Goal: Browse casually: Explore the website without a specific task or goal

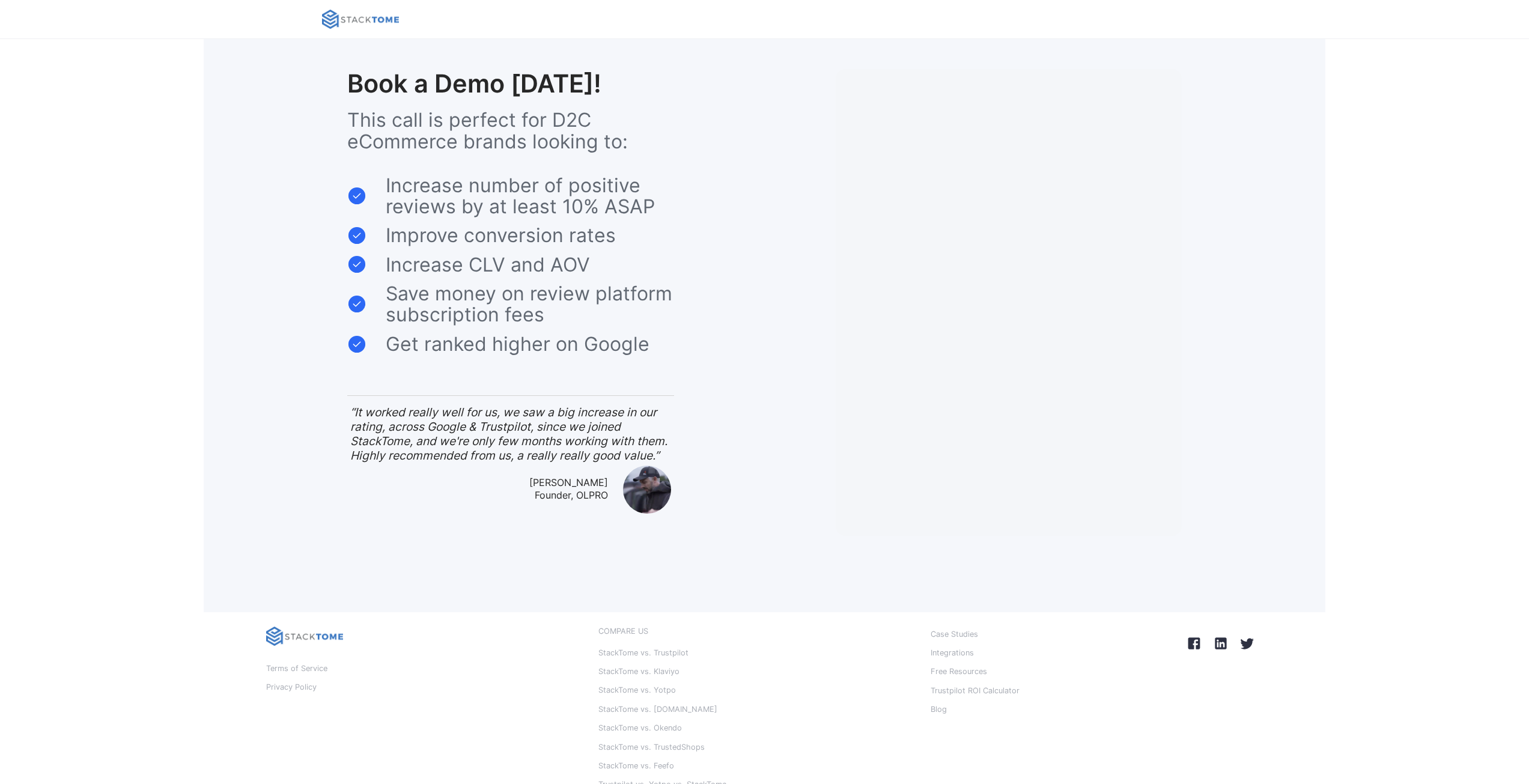
click at [365, 17] on img at bounding box center [360, 19] width 77 height 19
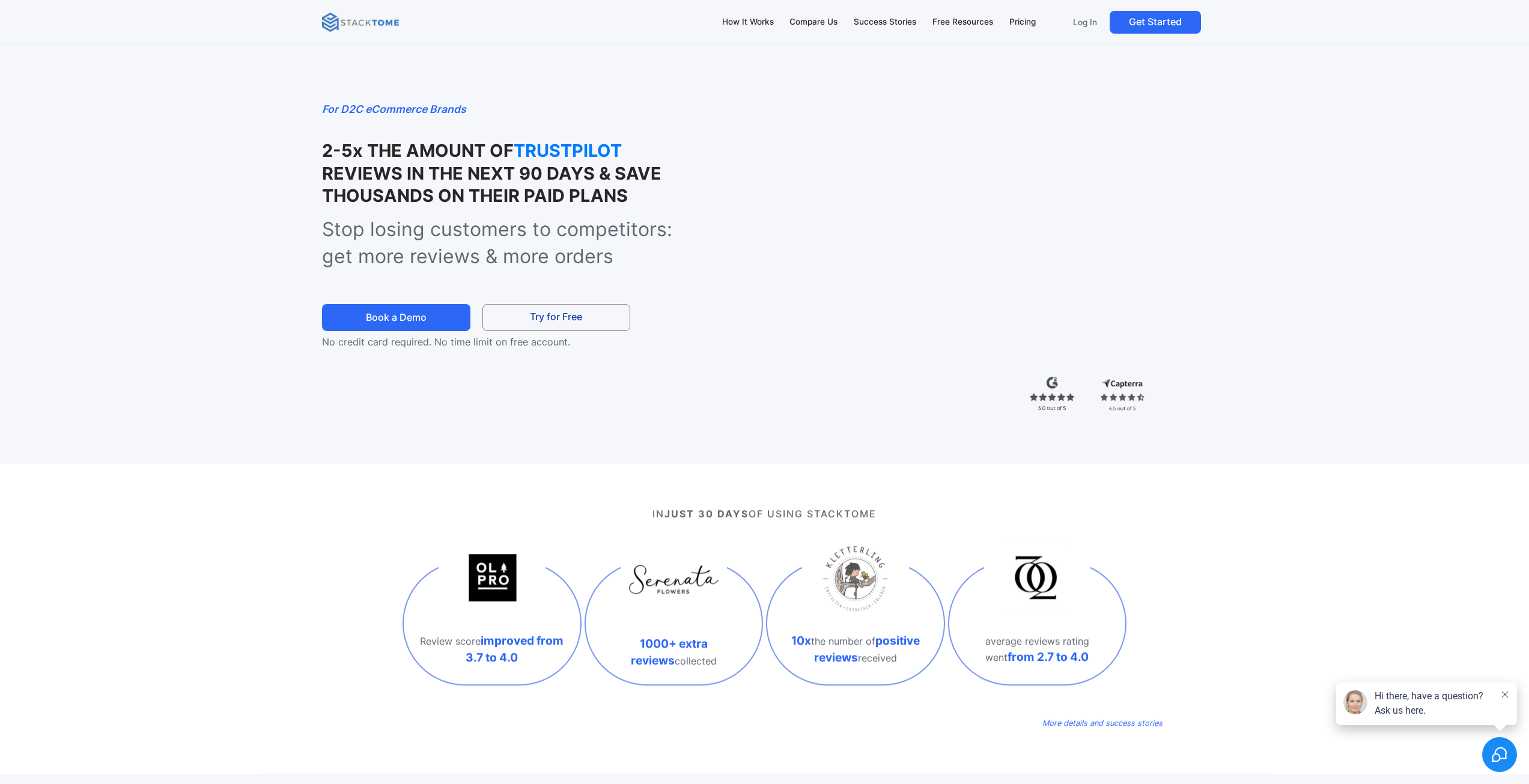
click at [454, 145] on strong "2-5x THE AMOUNT OF" at bounding box center [418, 150] width 192 height 21
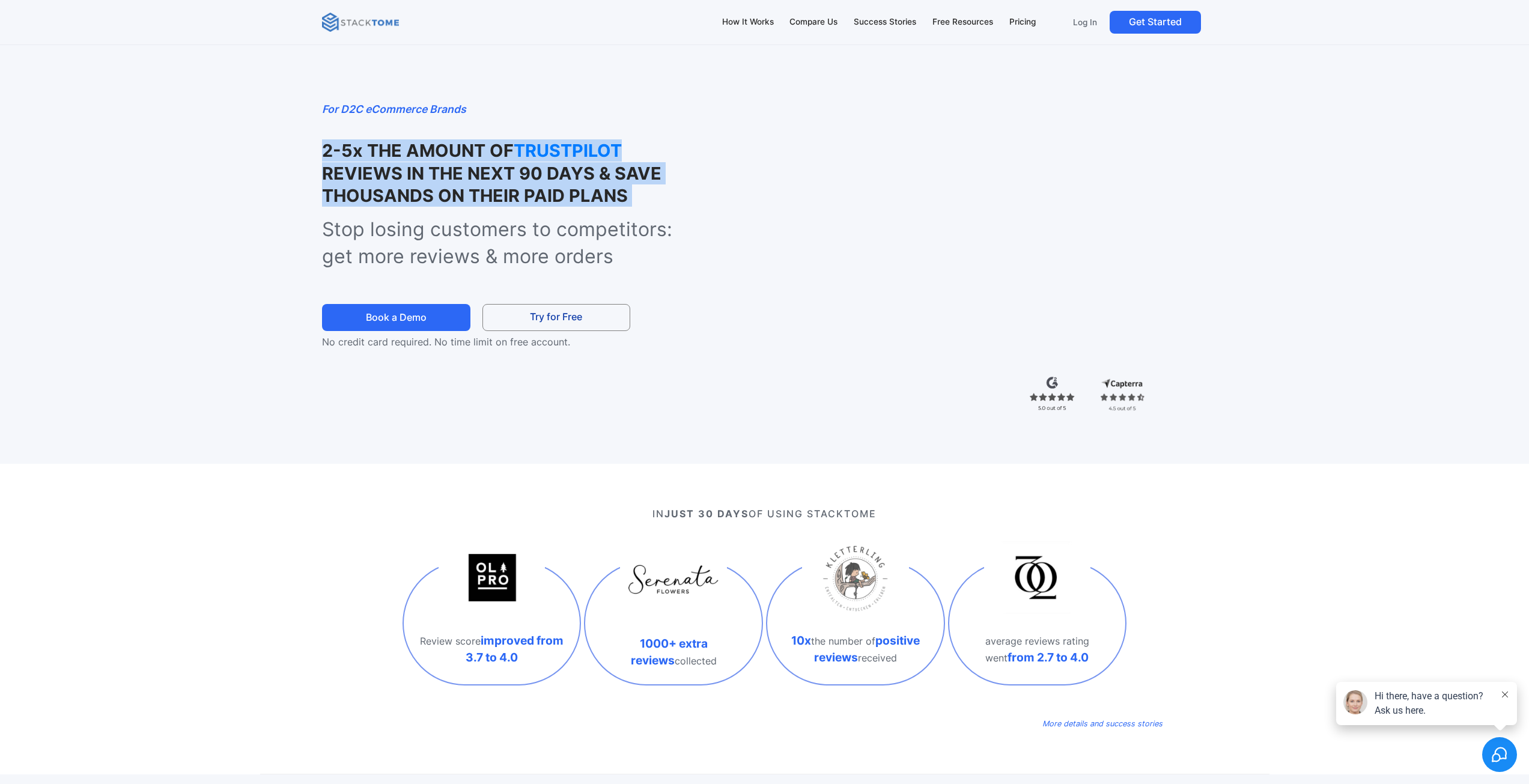
drag, startPoint x: 454, startPoint y: 145, endPoint x: 481, endPoint y: 186, distance: 49.1
click at [481, 186] on h1 "2-5x THE AMOUNT OF TRUSTPILOT REVIEWS IN THE NEXT 90 DAYS & SAVE THOUSANDS ON T…" at bounding box center [512, 173] width 380 height 67
click at [481, 186] on strong "REVIEWS IN THE NEXT 90 DAYS & SAVE THOUSANDS ON THEIR PAID PLANS" at bounding box center [491, 185] width 340 height 43
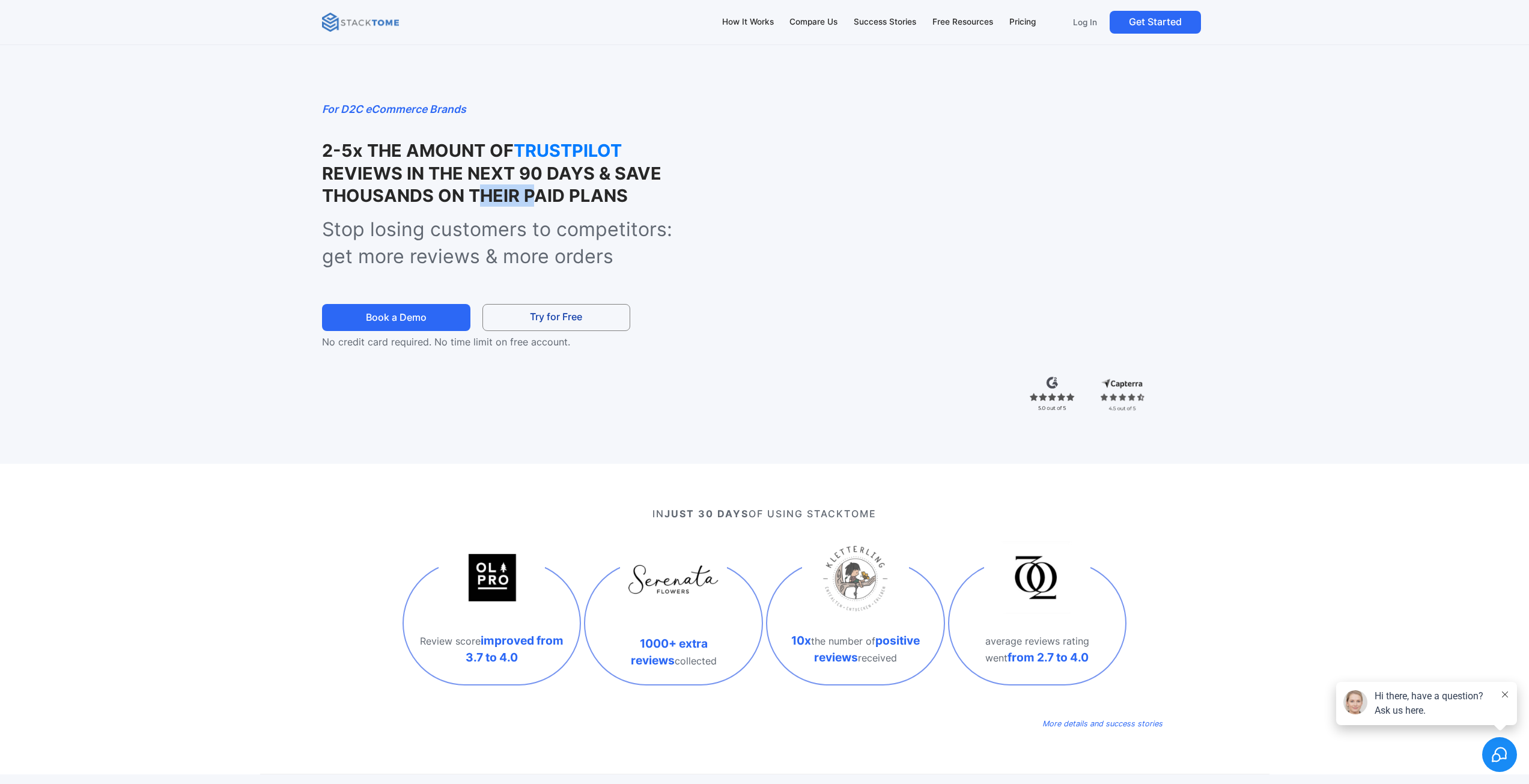
click at [481, 186] on strong "REVIEWS IN THE NEXT 90 DAYS & SAVE THOUSANDS ON THEIR PAID PLANS" at bounding box center [491, 185] width 340 height 43
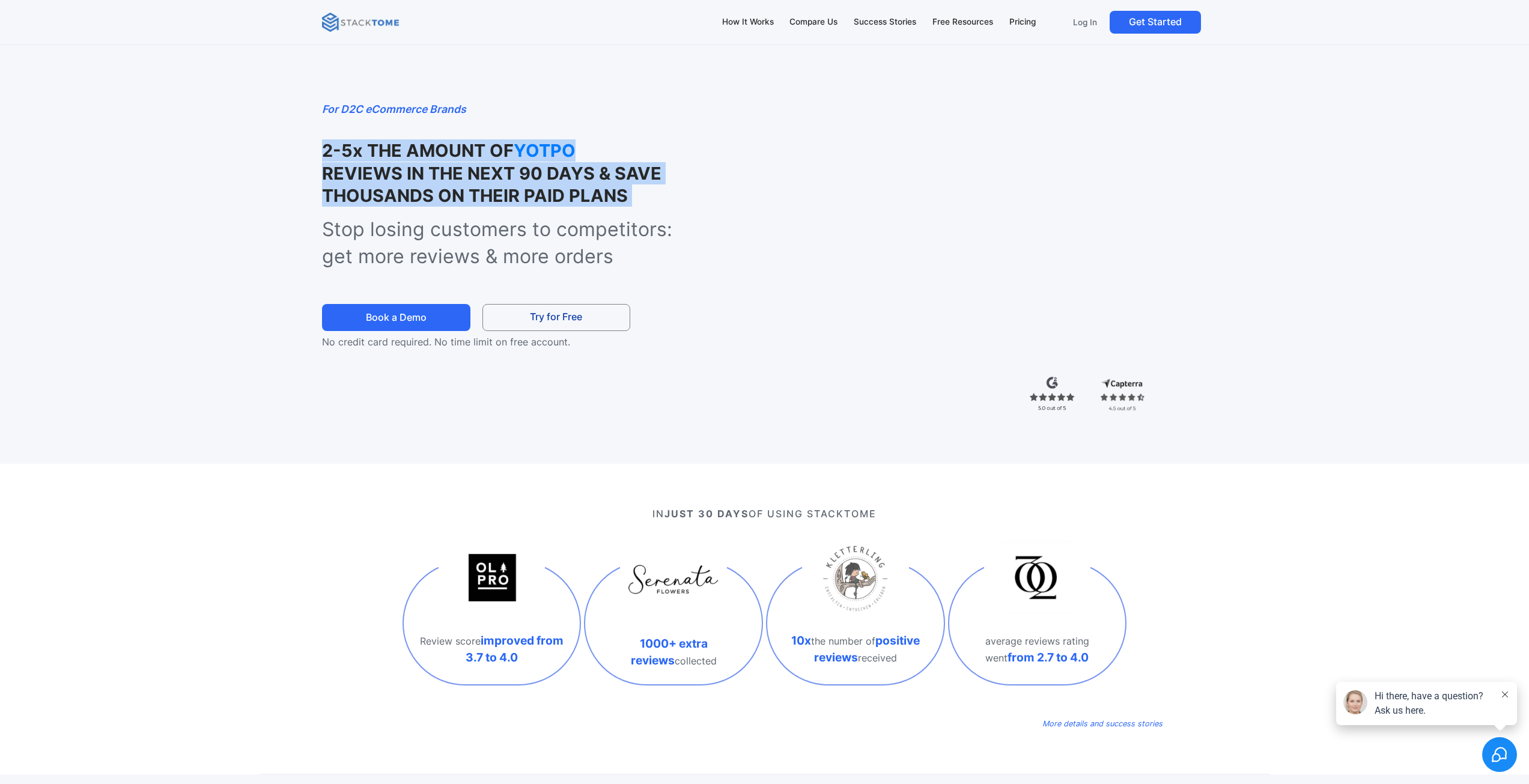
drag, startPoint x: 481, startPoint y: 186, endPoint x: 339, endPoint y: 147, distance: 147.3
click at [339, 147] on h1 "2-5x THE AMOUNT OF YOTPO REVIEWS IN THE NEXT 90 DAYS & SAVE THOUSANDS ON THEIR …" at bounding box center [512, 173] width 380 height 67
click at [339, 147] on strong "2-5x THE AMOUNT OF" at bounding box center [418, 150] width 192 height 21
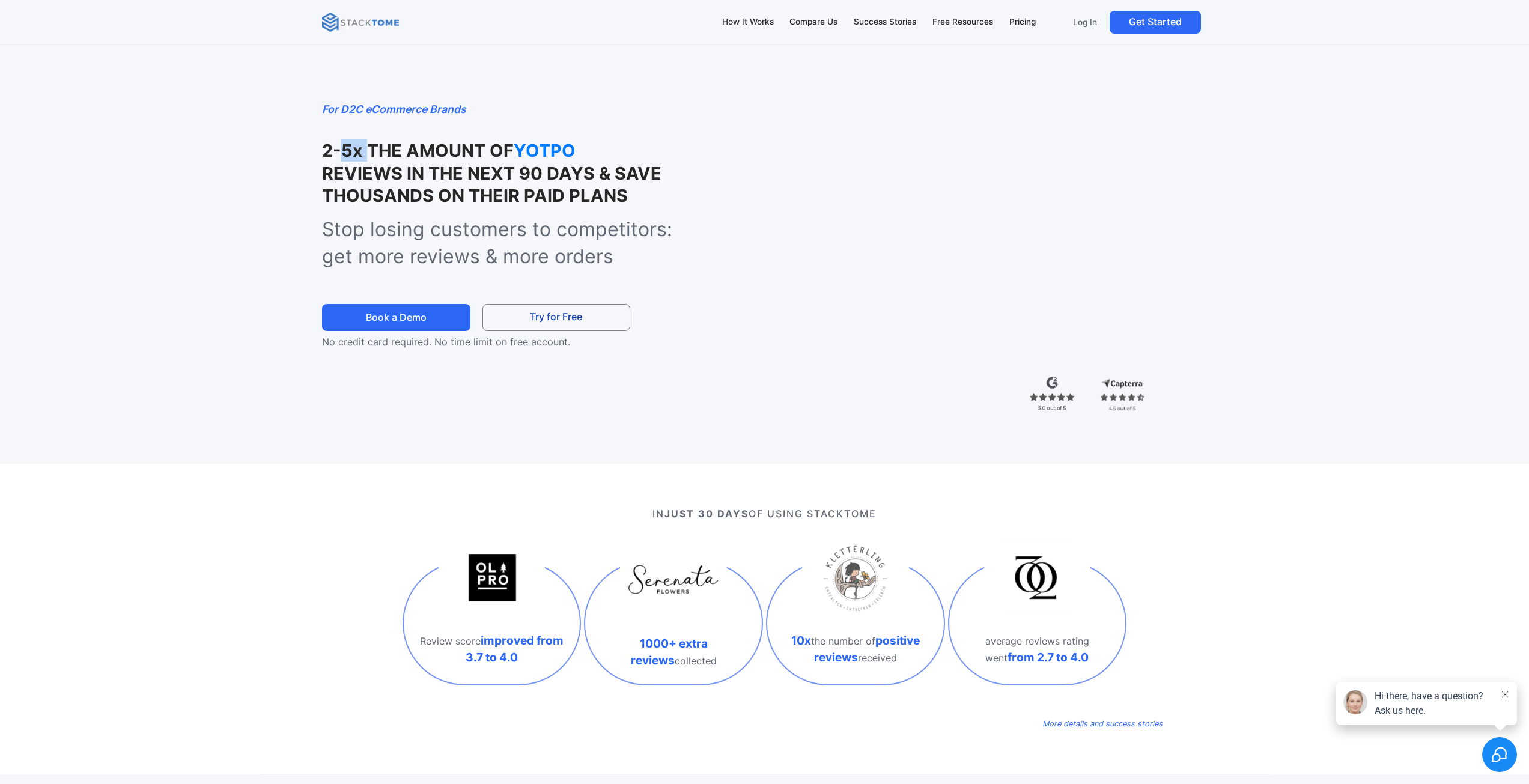
click at [339, 147] on strong "2-5x THE AMOUNT OF" at bounding box center [418, 150] width 192 height 21
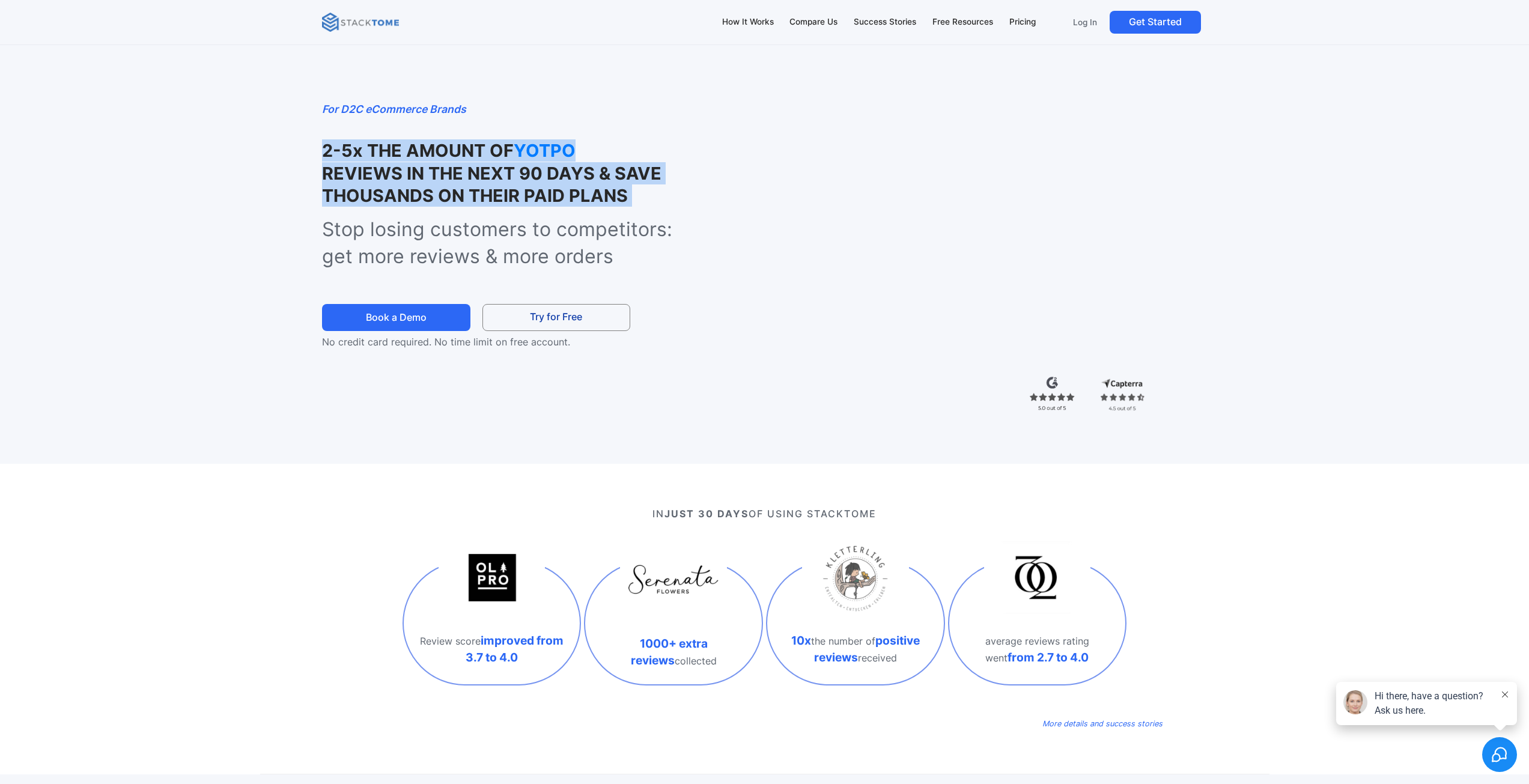
drag, startPoint x: 339, startPoint y: 147, endPoint x: 561, endPoint y: 211, distance: 231.0
click at [561, 211] on div "For D2C eCommerce Brands 2-5x THE AMOUNT OF YOTPO REVIEWS IN THE NEXT 90 DAYS &…" at bounding box center [486, 225] width 329 height 248
click at [563, 196] on strong "REVIEWS IN THE NEXT 90 DAYS & SAVE THOUSANDS ON THEIR PAID PLANS" at bounding box center [491, 185] width 340 height 43
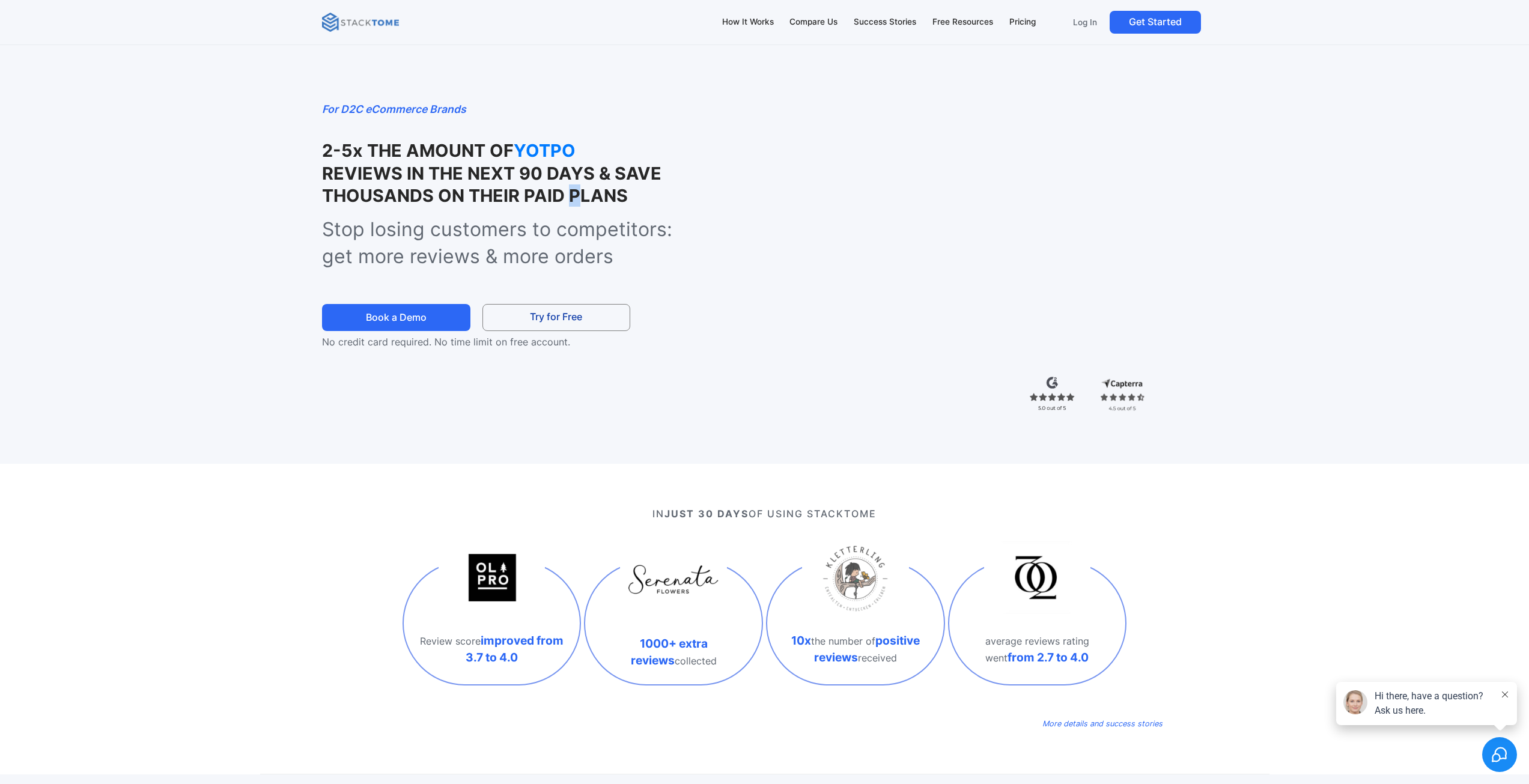
click at [563, 196] on strong "REVIEWS IN THE NEXT 90 DAYS & SAVE THOUSANDS ON THEIR PAID PLANS" at bounding box center [491, 185] width 340 height 43
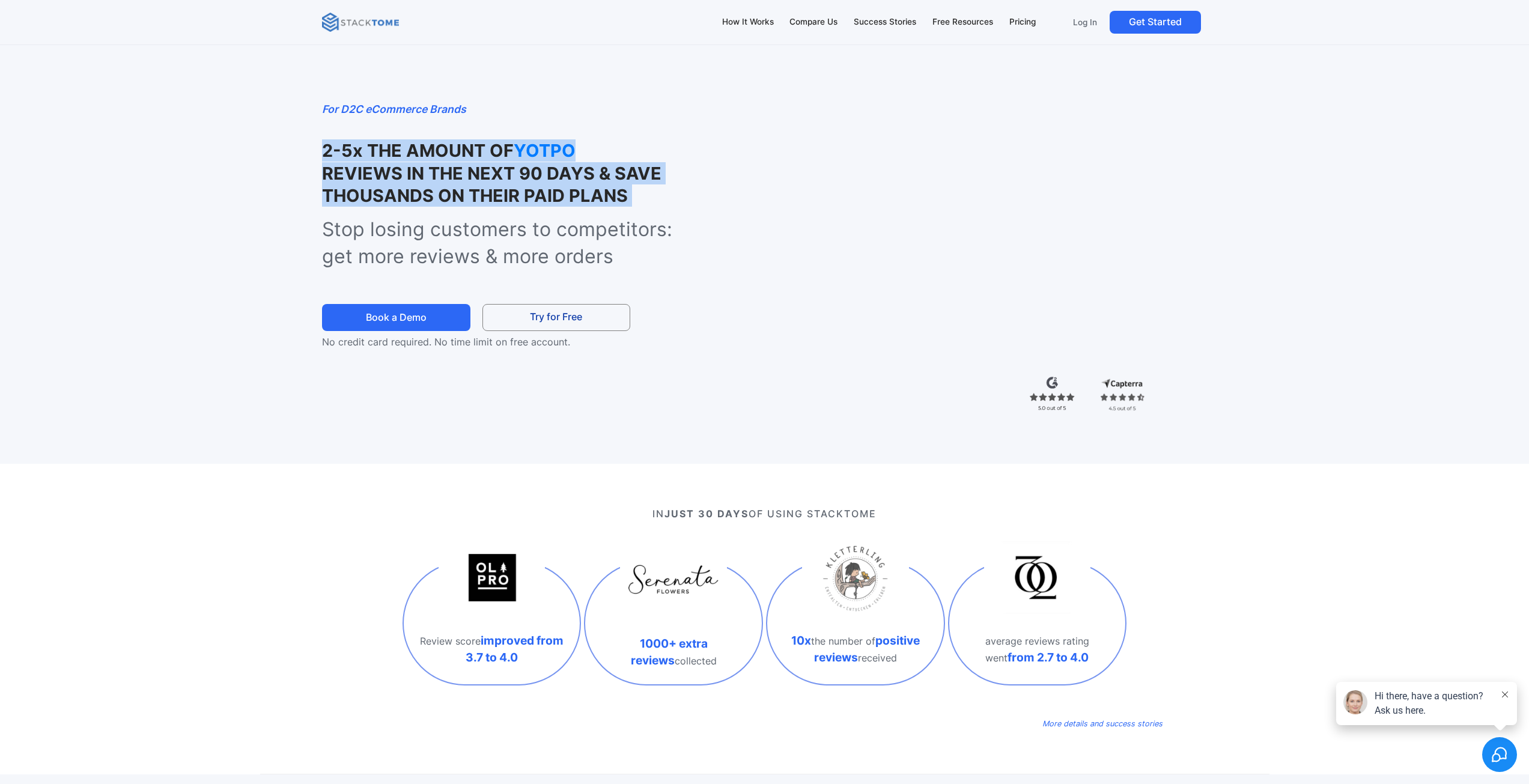
drag, startPoint x: 563, startPoint y: 196, endPoint x: 384, endPoint y: 151, distance: 184.6
click at [405, 130] on div "For D2C eCommerce Brands 2-5x THE AMOUNT OF YOTPO REVIEWS IN THE NEXT 90 DAYS &…" at bounding box center [486, 225] width 329 height 248
click at [383, 152] on strong "2-5x THE AMOUNT OF" at bounding box center [418, 150] width 192 height 21
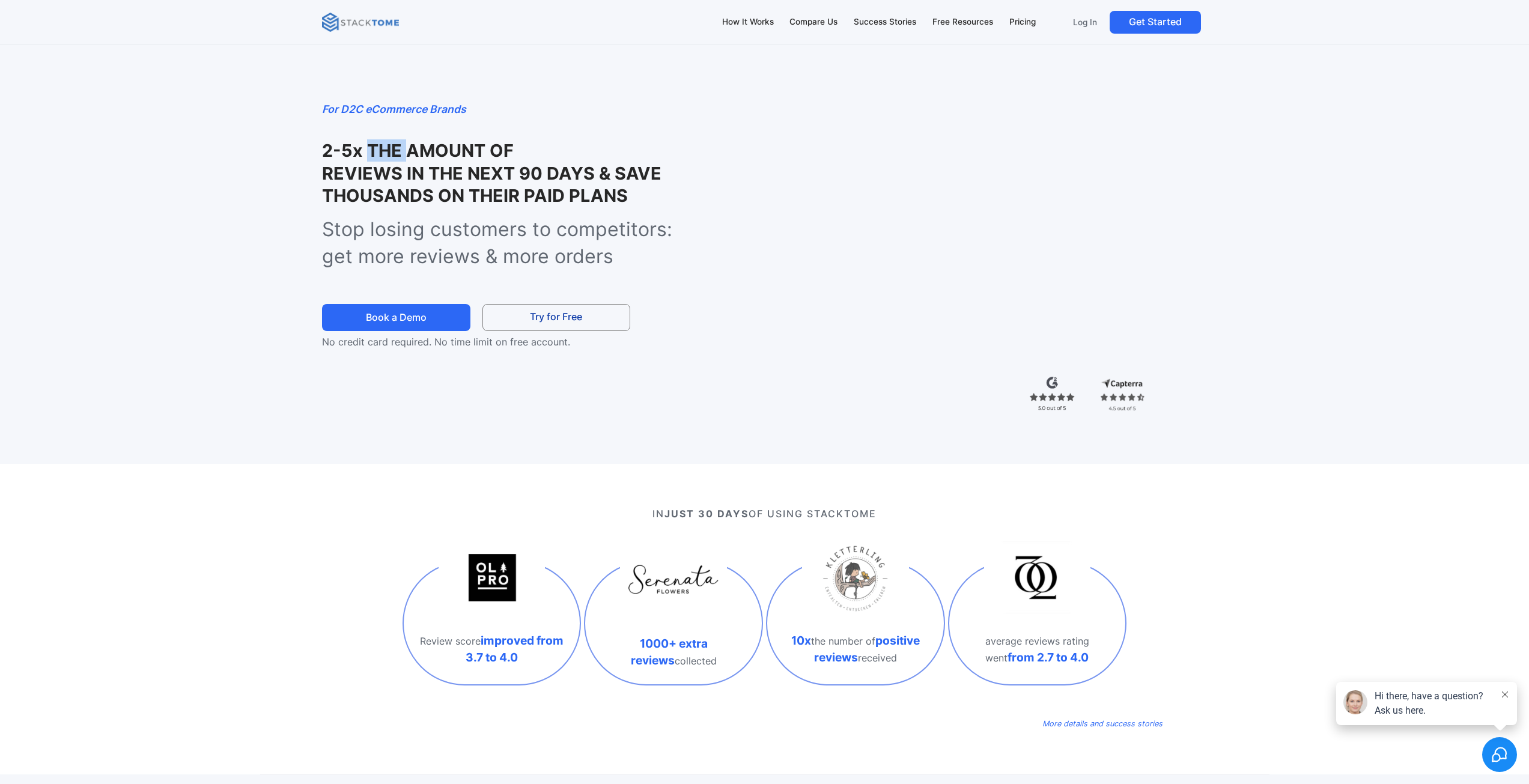
click at [383, 152] on strong "2-5x THE AMOUNT OF" at bounding box center [418, 150] width 192 height 21
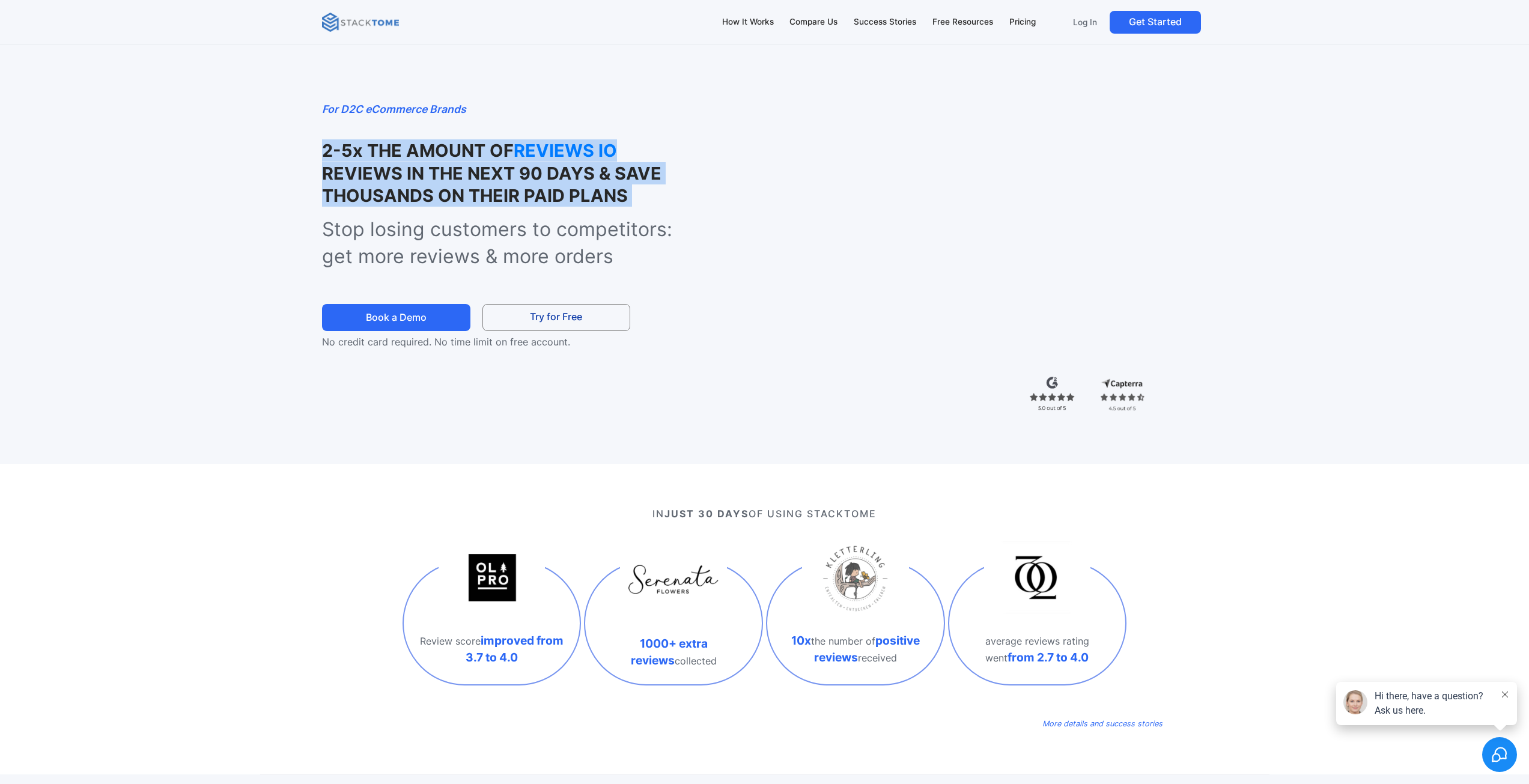
drag, startPoint x: 383, startPoint y: 152, endPoint x: 347, endPoint y: 143, distance: 37.1
click at [348, 143] on strong "2-5x THE AMOUNT OF" at bounding box center [418, 150] width 192 height 21
click at [346, 141] on strong "2-5x THE AMOUNT OF" at bounding box center [418, 150] width 192 height 21
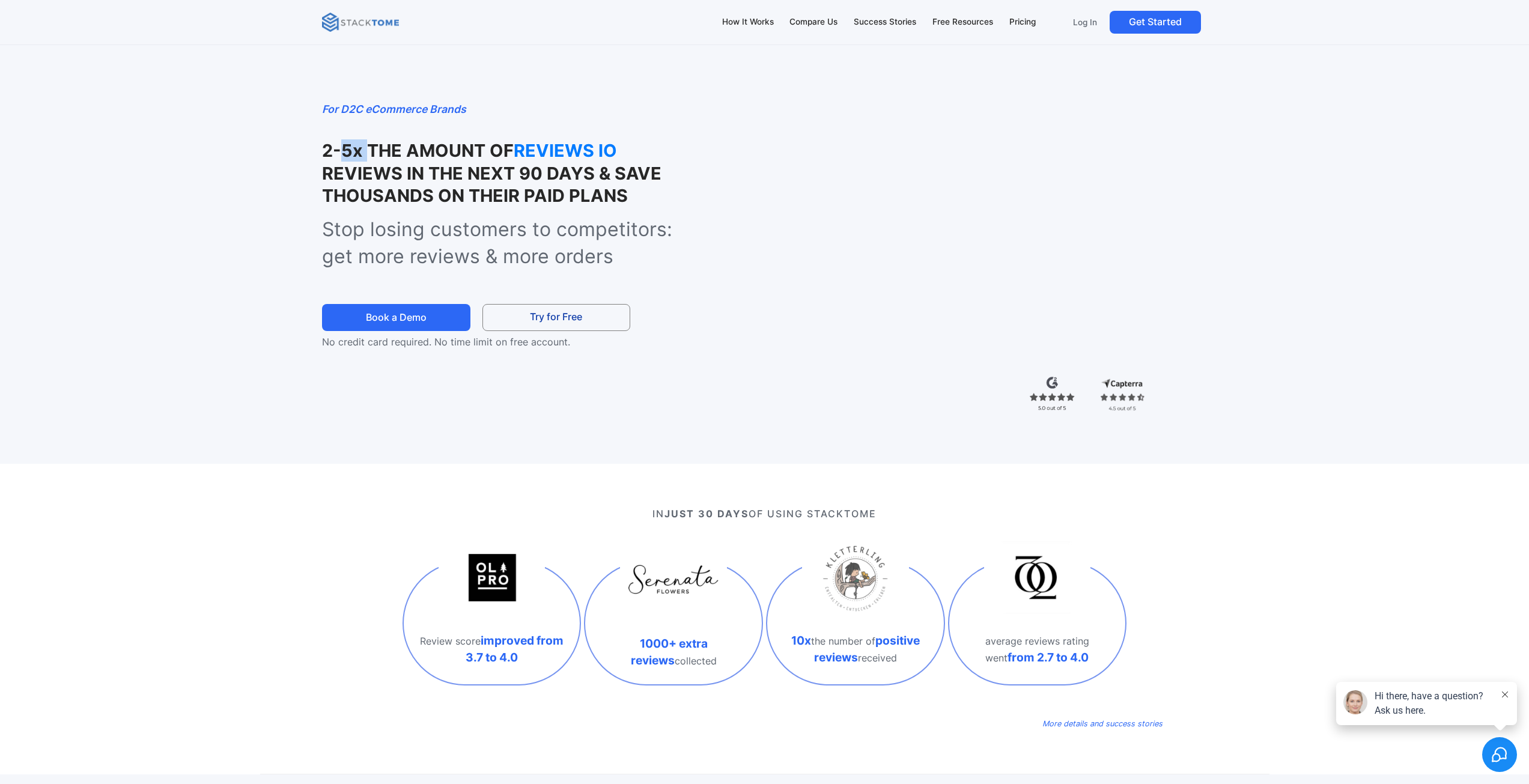
click at [345, 141] on strong "2-5x THE AMOUNT OF" at bounding box center [418, 150] width 192 height 21
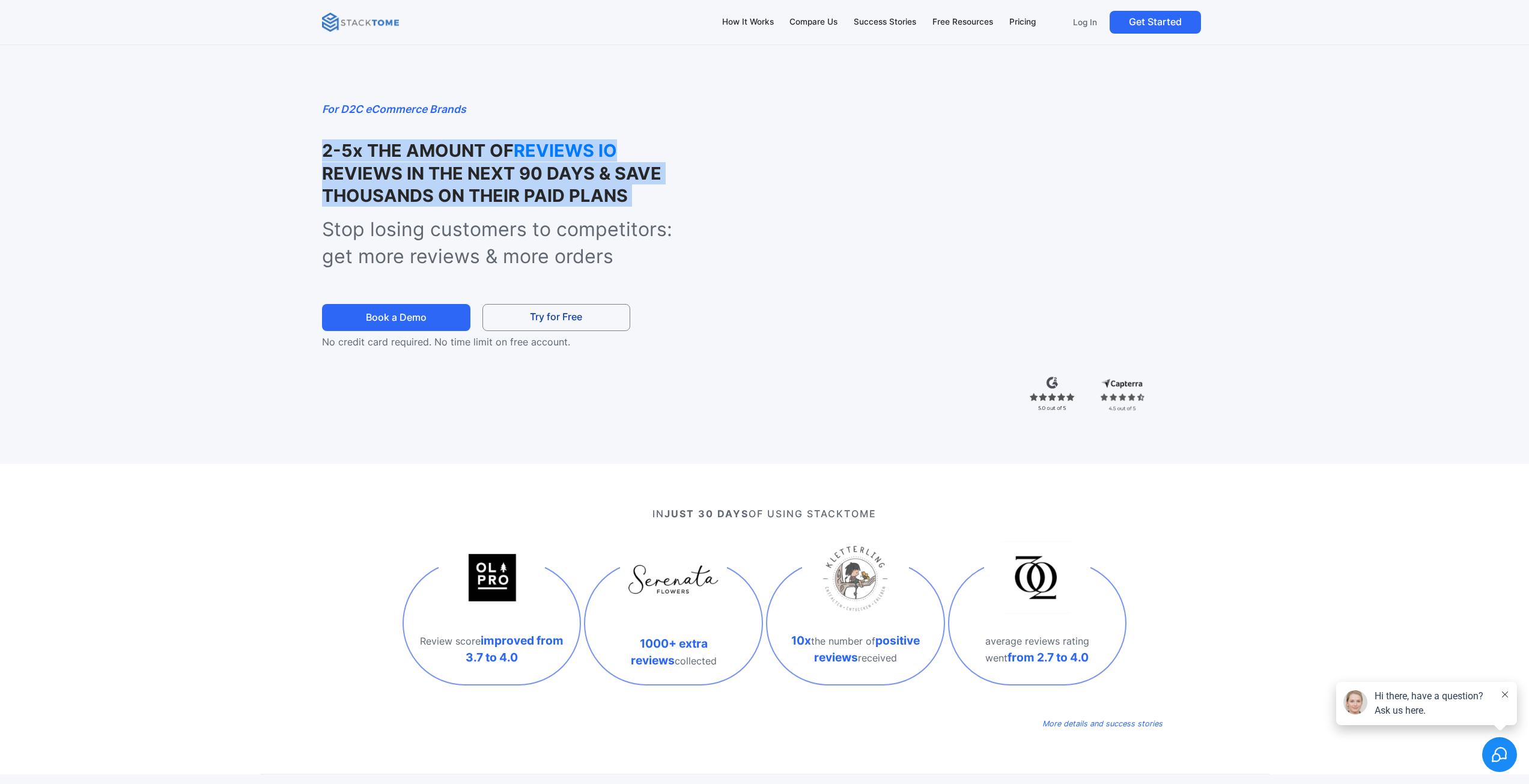
drag, startPoint x: 345, startPoint y: 141, endPoint x: 664, endPoint y: 210, distance: 326.4
click at [664, 210] on div "For D2C eCommerce Brands 2-5x THE AMOUNT OF REVIEWS IO REVIEWS IN THE NEXT 90 D…" at bounding box center [764, 258] width 884 height 315
click at [643, 200] on h1 "2-5x THE AMOUNT OF REVIEWS IO REVIEWS IN THE NEXT 90 DAYS & SAVE THOUSANDS ON T…" at bounding box center [512, 173] width 380 height 67
drag, startPoint x: 643, startPoint y: 200, endPoint x: 320, endPoint y: 102, distance: 337.5
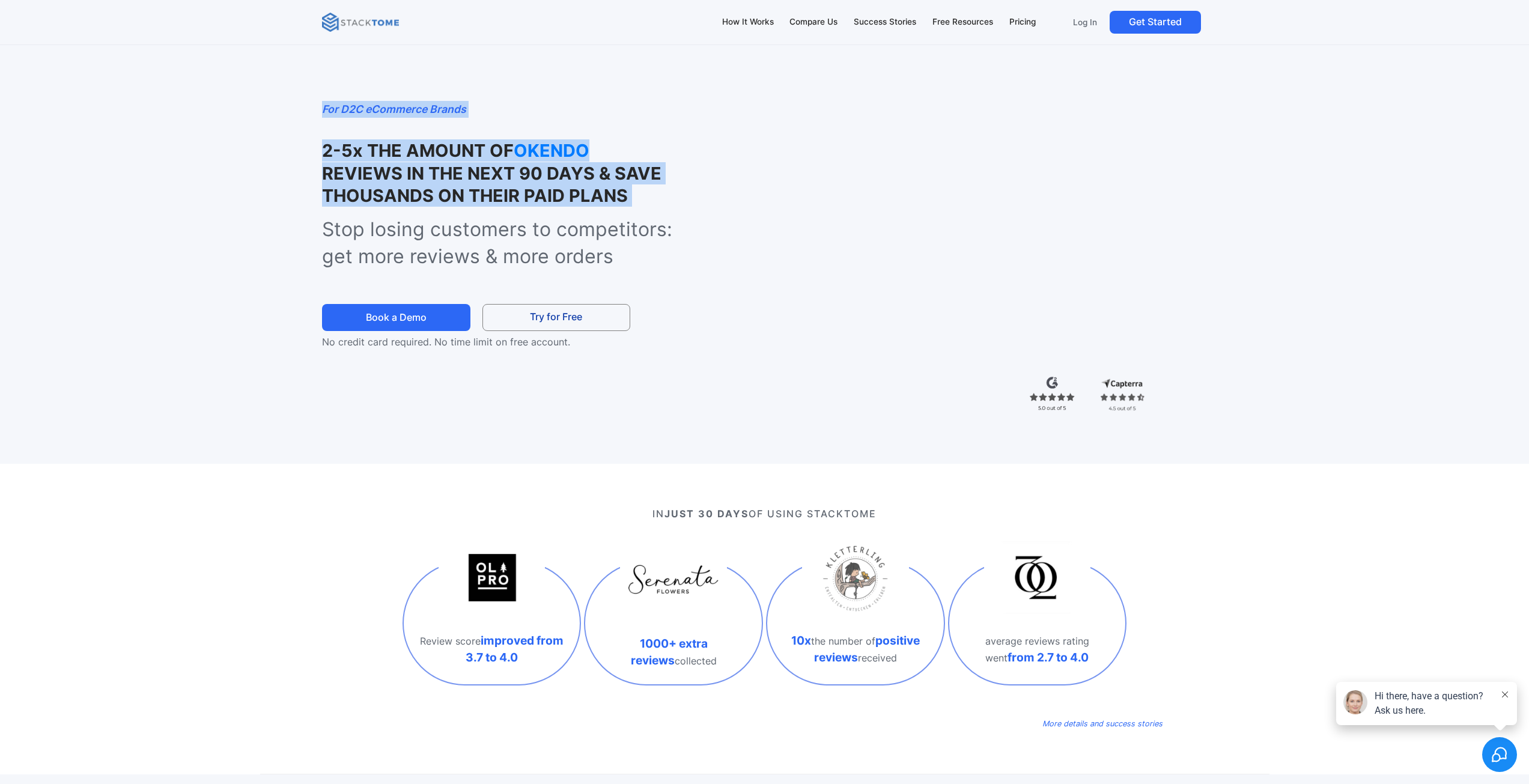
click at [322, 102] on div "For D2C eCommerce Brands 2-5x THE AMOUNT OF OKENDO REVIEWS IN THE NEXT 90 DAYS …" at bounding box center [765, 244] width 1009 height 440
click at [301, 94] on div "For D2C eCommerce Brands 2-5x THE AMOUNT OF OKENDO REVIEWS IN THE NEXT 90 DAYS …" at bounding box center [765, 244] width 1009 height 440
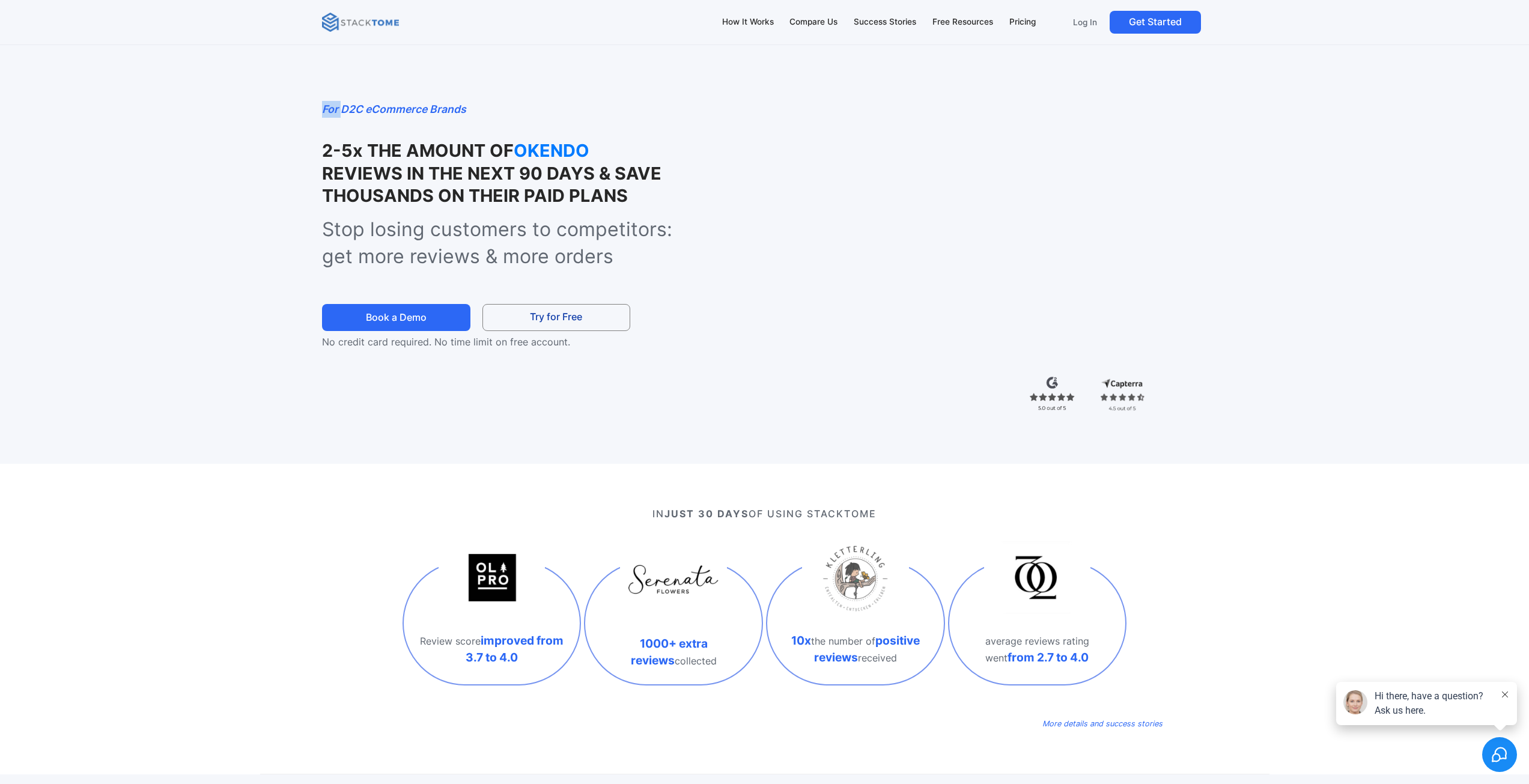
click at [301, 94] on div "For D2C eCommerce Brands 2-5x THE AMOUNT OF OKENDO REVIEWS IN THE NEXT 90 DAYS …" at bounding box center [765, 244] width 1009 height 440
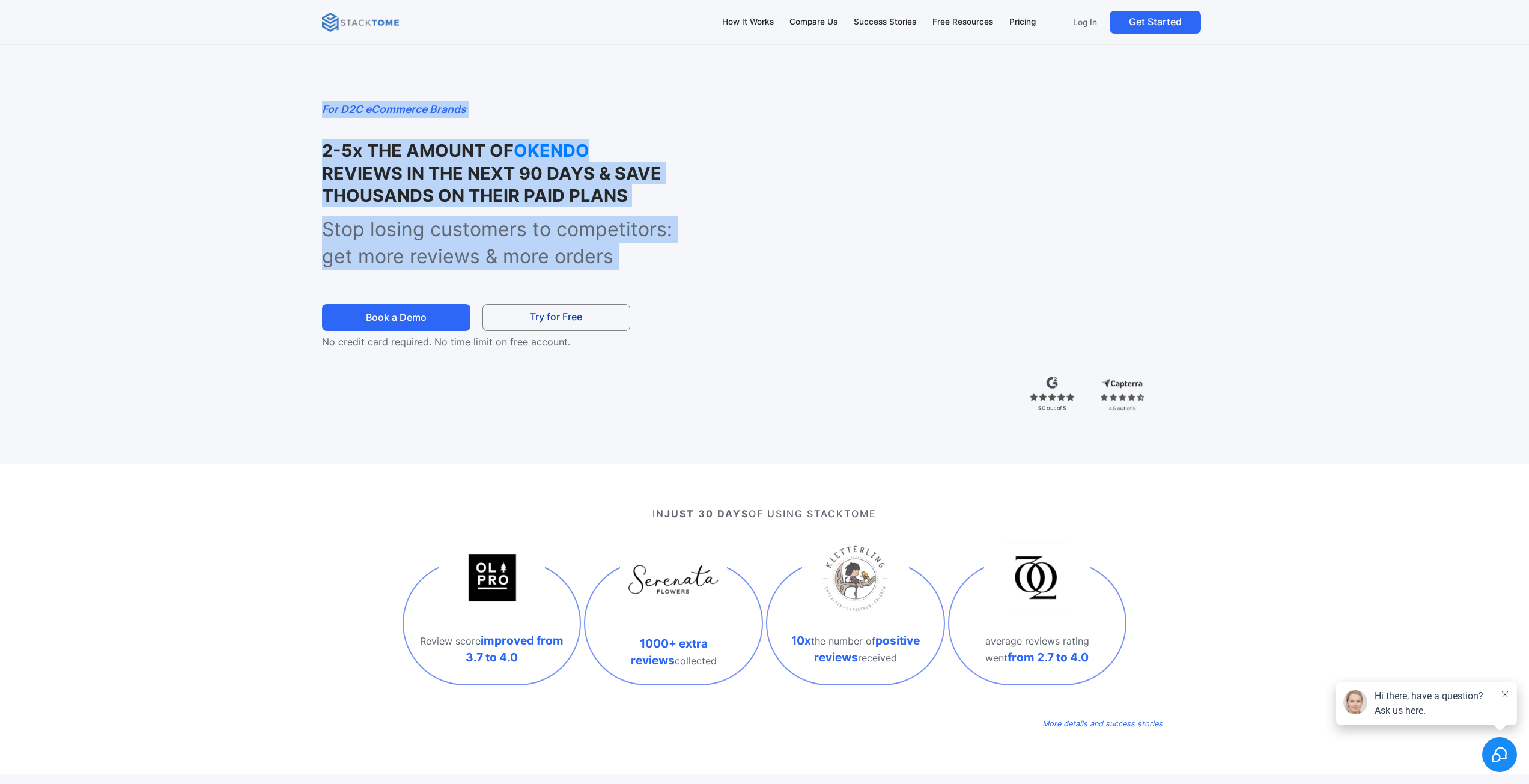
drag, startPoint x: 301, startPoint y: 94, endPoint x: 588, endPoint y: 242, distance: 322.9
click at [588, 242] on div "For D2C eCommerce Brands 2-5x THE AMOUNT OF OKENDO REVIEWS IN THE NEXT 90 DAYS …" at bounding box center [765, 244] width 1009 height 440
click at [588, 242] on p "Stop losing customers to competitors: get more reviews & more orders" at bounding box center [512, 243] width 380 height 54
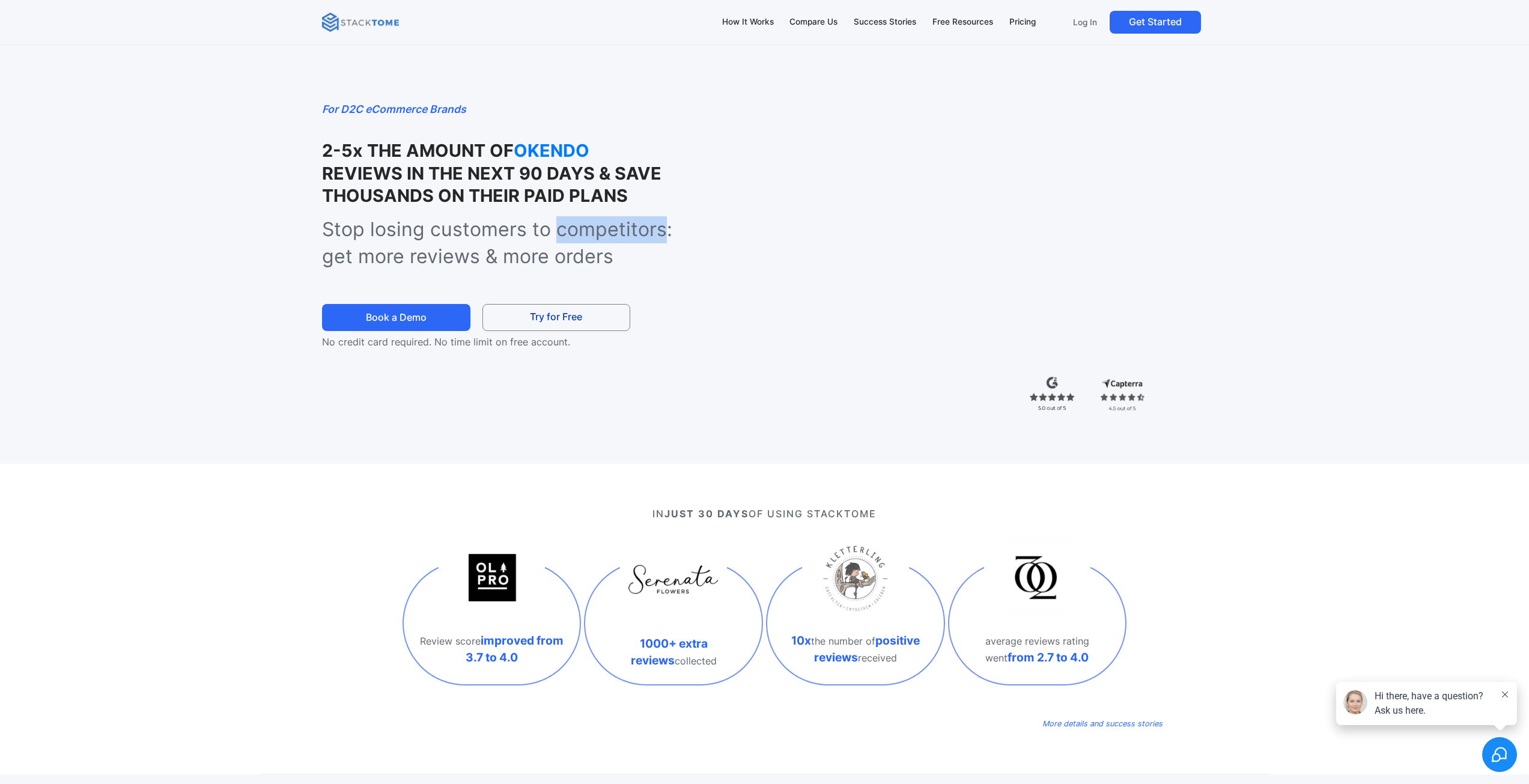
click at [588, 242] on p "Stop losing customers to competitors: get more reviews & more orders" at bounding box center [512, 243] width 380 height 54
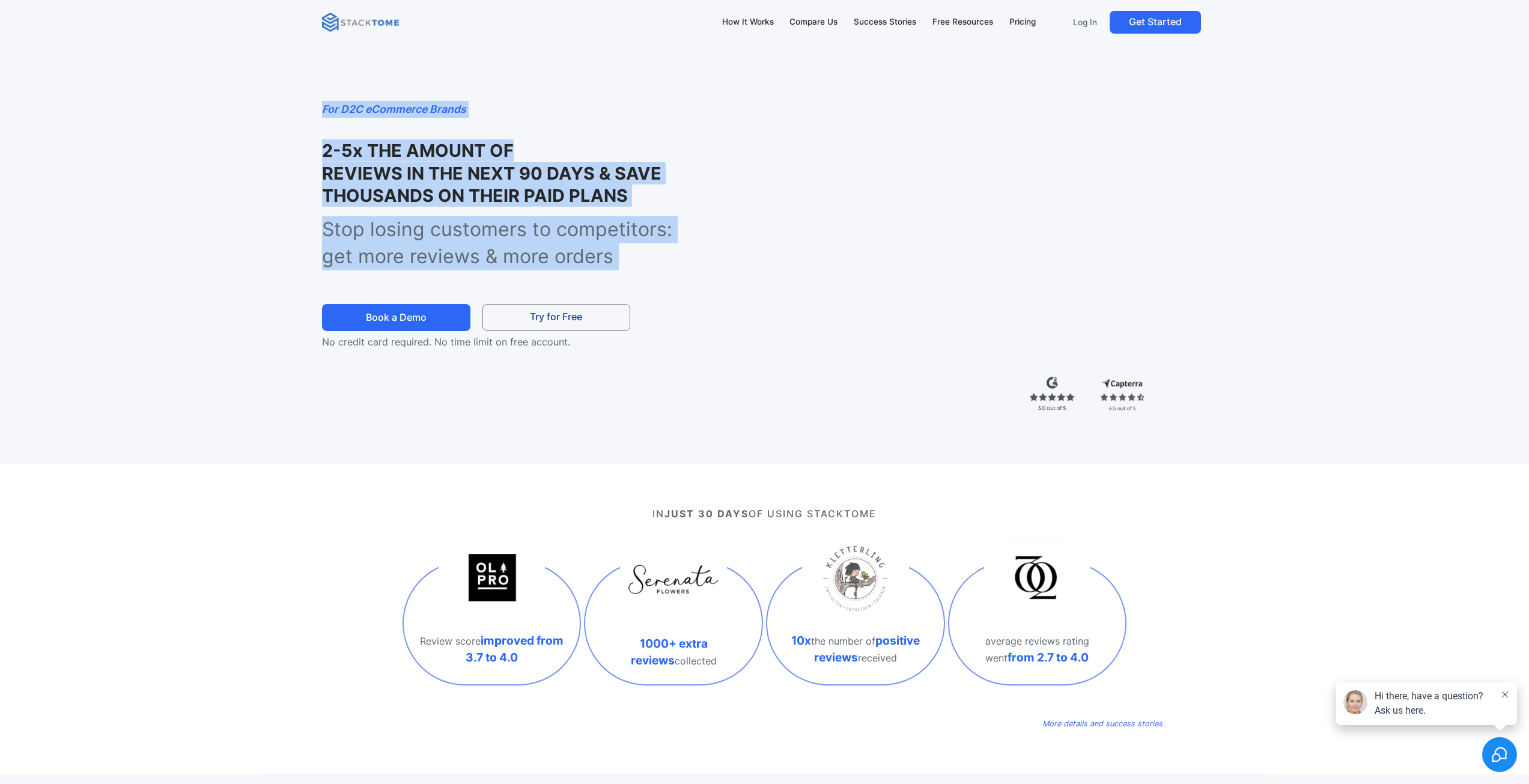
drag, startPoint x: 588, startPoint y: 242, endPoint x: 312, endPoint y: 114, distance: 304.2
click at [312, 114] on div "For D2C eCommerce Brands 2-5x THE AMOUNT OF OKENDO REVIEWS IN THE NEXT 90 DAYS …" at bounding box center [765, 244] width 1009 height 440
click at [310, 114] on div "For D2C eCommerce Brands 2-5x THE AMOUNT OF OKENDO REVIEWS IN THE NEXT 90 DAYS …" at bounding box center [765, 244] width 1009 height 440
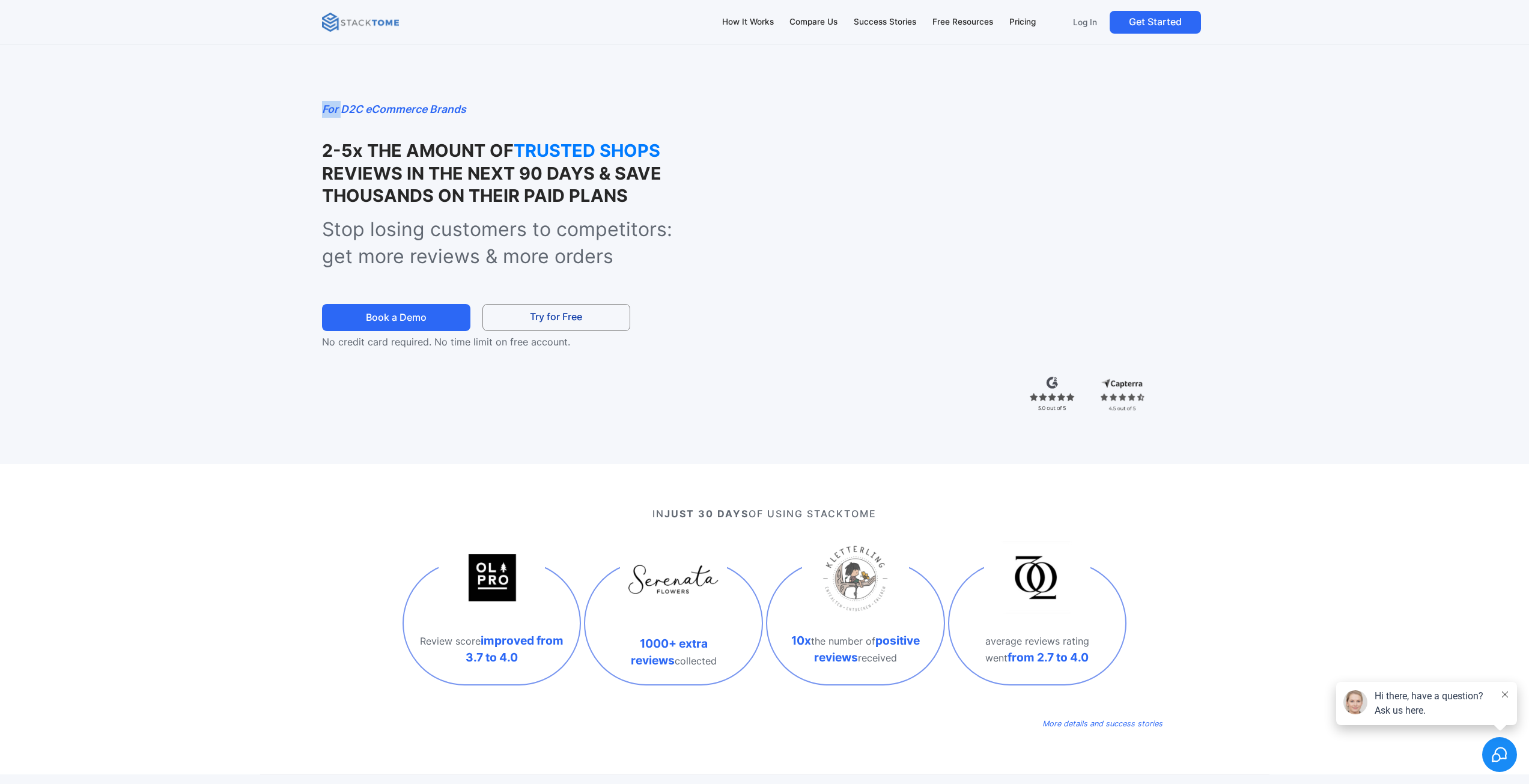
click at [310, 114] on div "For D2C eCommerce Brands 2-5x THE AMOUNT OF TRUSTED SHOPS REVIEWS IN THE NEXT 9…" at bounding box center [765, 244] width 1009 height 440
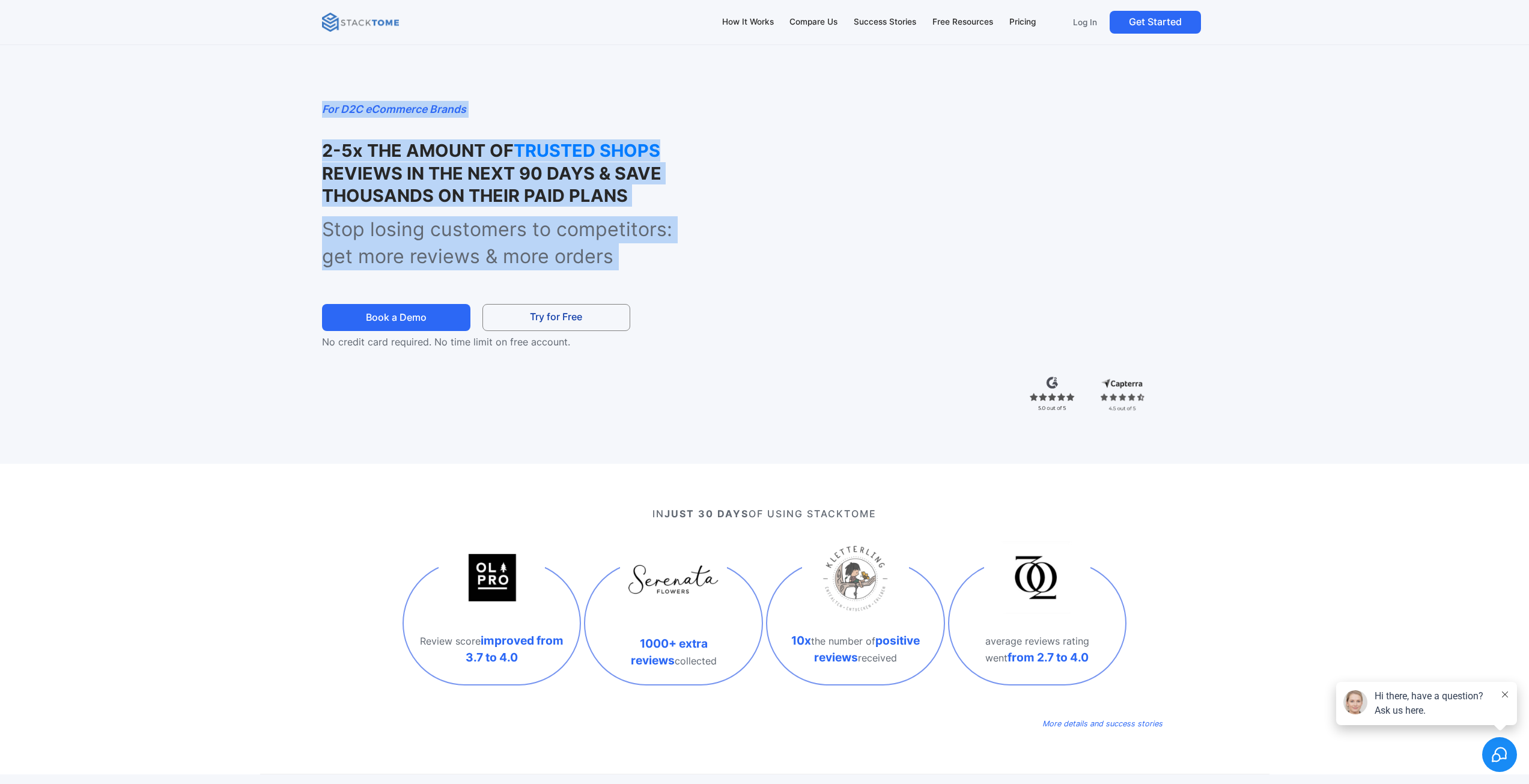
drag, startPoint x: 310, startPoint y: 114, endPoint x: 588, endPoint y: 228, distance: 300.5
click at [588, 228] on div "For D2C eCommerce Brands 2-5x THE AMOUNT OF TRUSTED SHOPS REVIEWS IN THE NEXT 9…" at bounding box center [765, 244] width 1009 height 440
click at [588, 228] on p "Stop losing customers to competitors: get more reviews & more orders" at bounding box center [512, 243] width 380 height 54
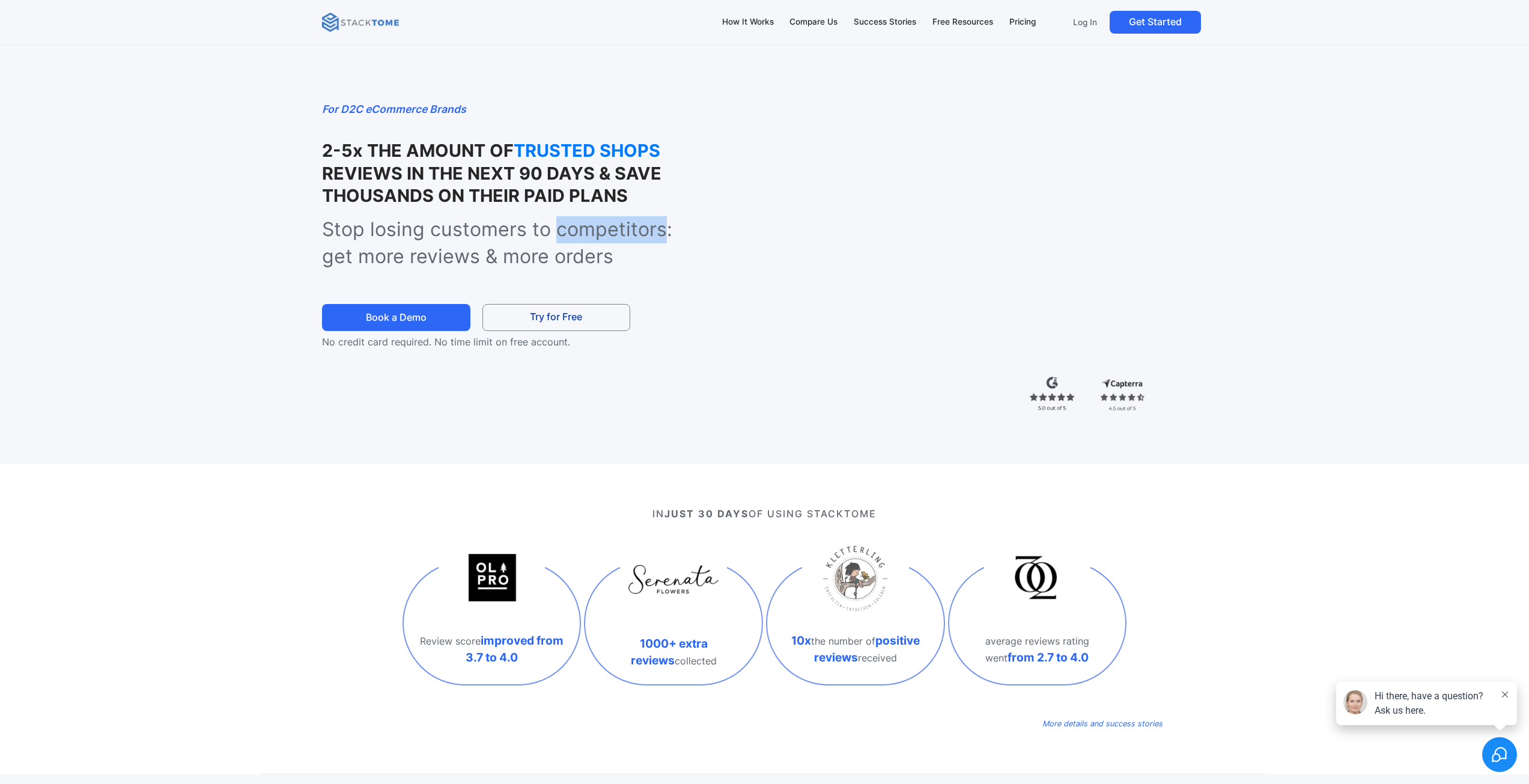
click at [588, 228] on p "Stop losing customers to competitors: get more reviews & more orders" at bounding box center [512, 243] width 380 height 54
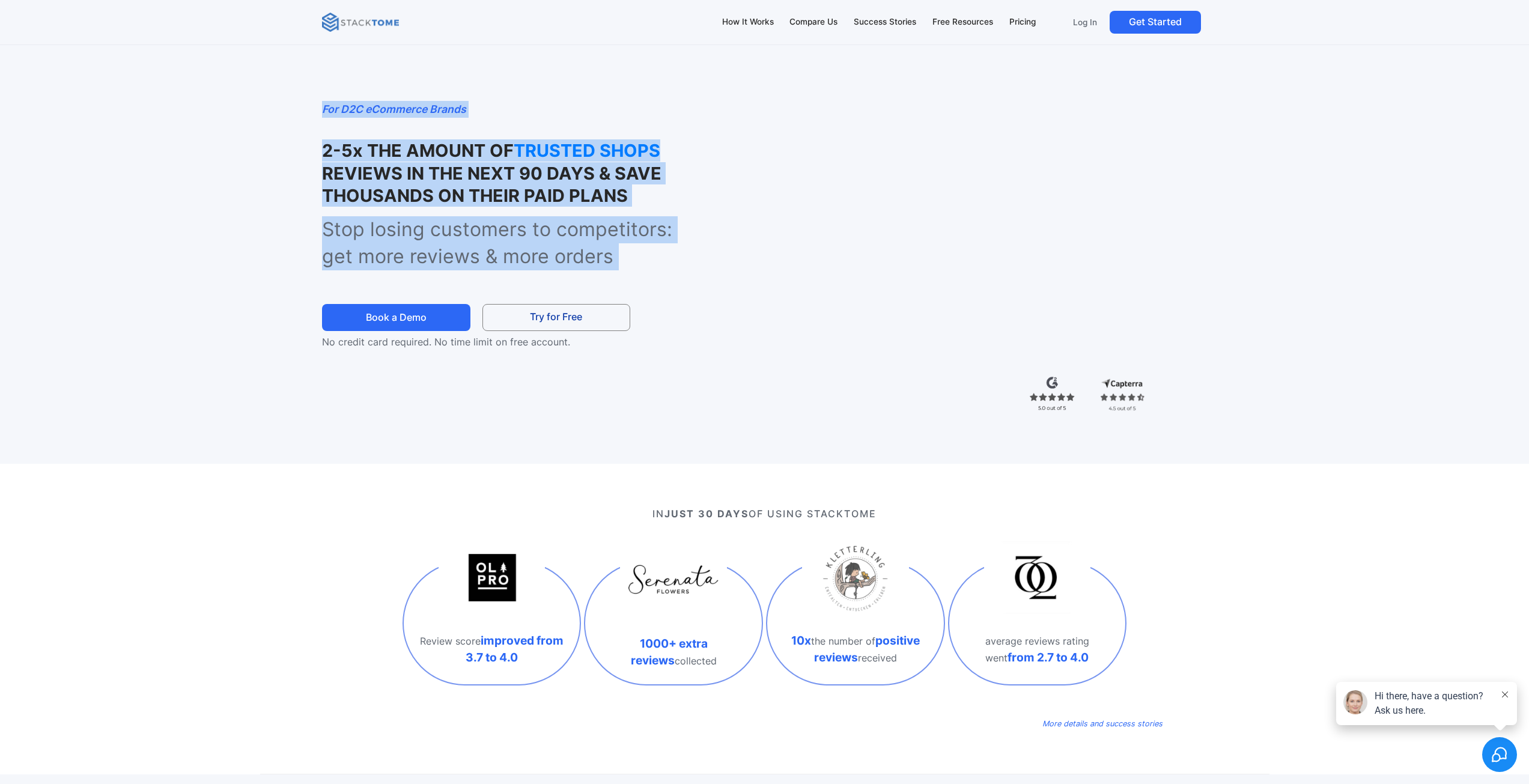
drag, startPoint x: 588, startPoint y: 228, endPoint x: 288, endPoint y: 86, distance: 331.9
click at [289, 82] on div "For D2C eCommerce Brands 2-5x THE AMOUNT OF TRUSTED SHOPS REVIEWS IN THE NEXT 9…" at bounding box center [765, 244] width 1009 height 440
click at [286, 111] on div "For D2C eCommerce Brands 2-5x THE AMOUNT OF TRUSTED SHOPS REVIEWS IN THE NEXT 9…" at bounding box center [765, 244] width 1009 height 440
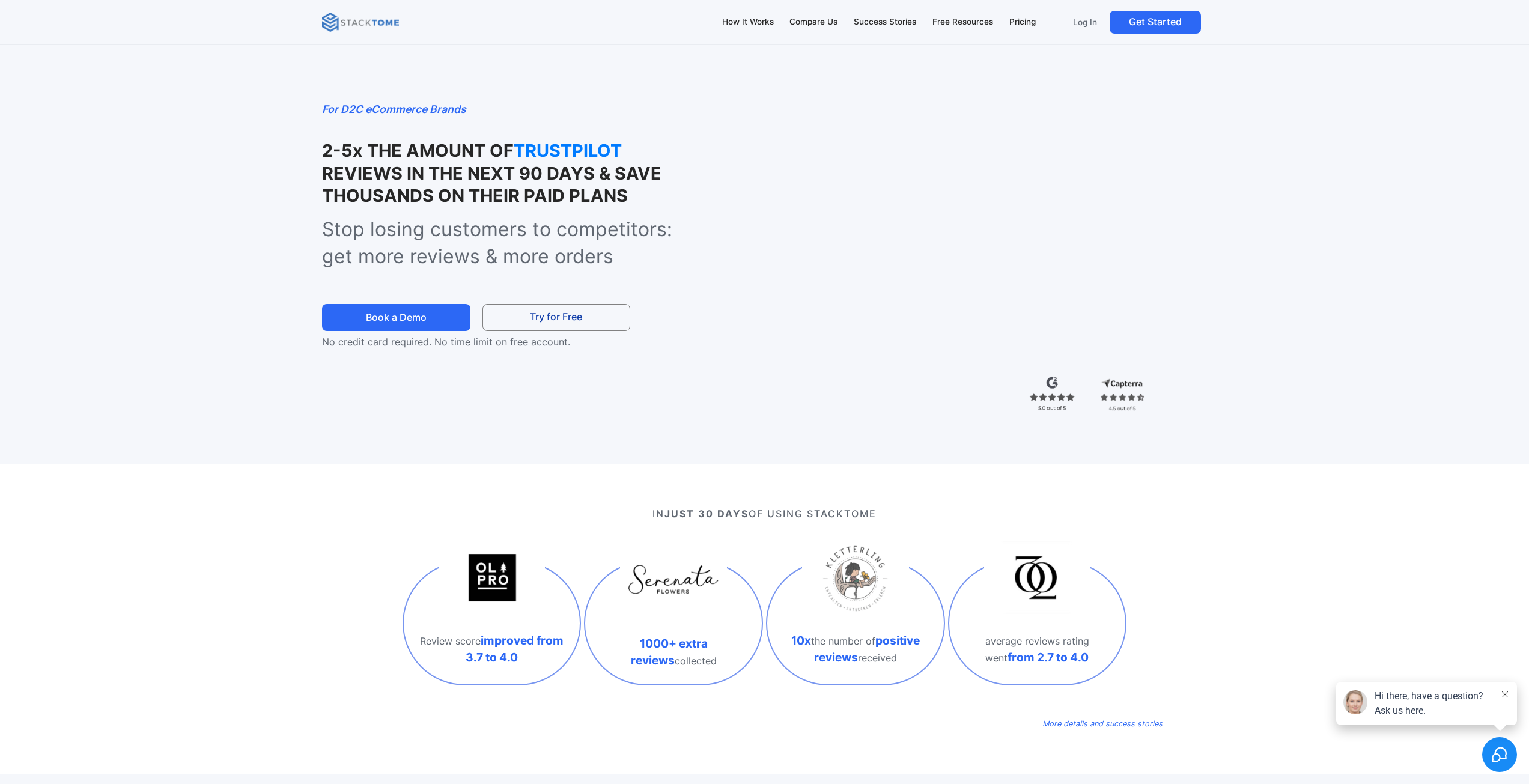
click at [451, 164] on strong "REVIEWS IN THE NEXT 90 DAYS & SAVE THOUSANDS ON THEIR PAID PLANS" at bounding box center [491, 185] width 340 height 43
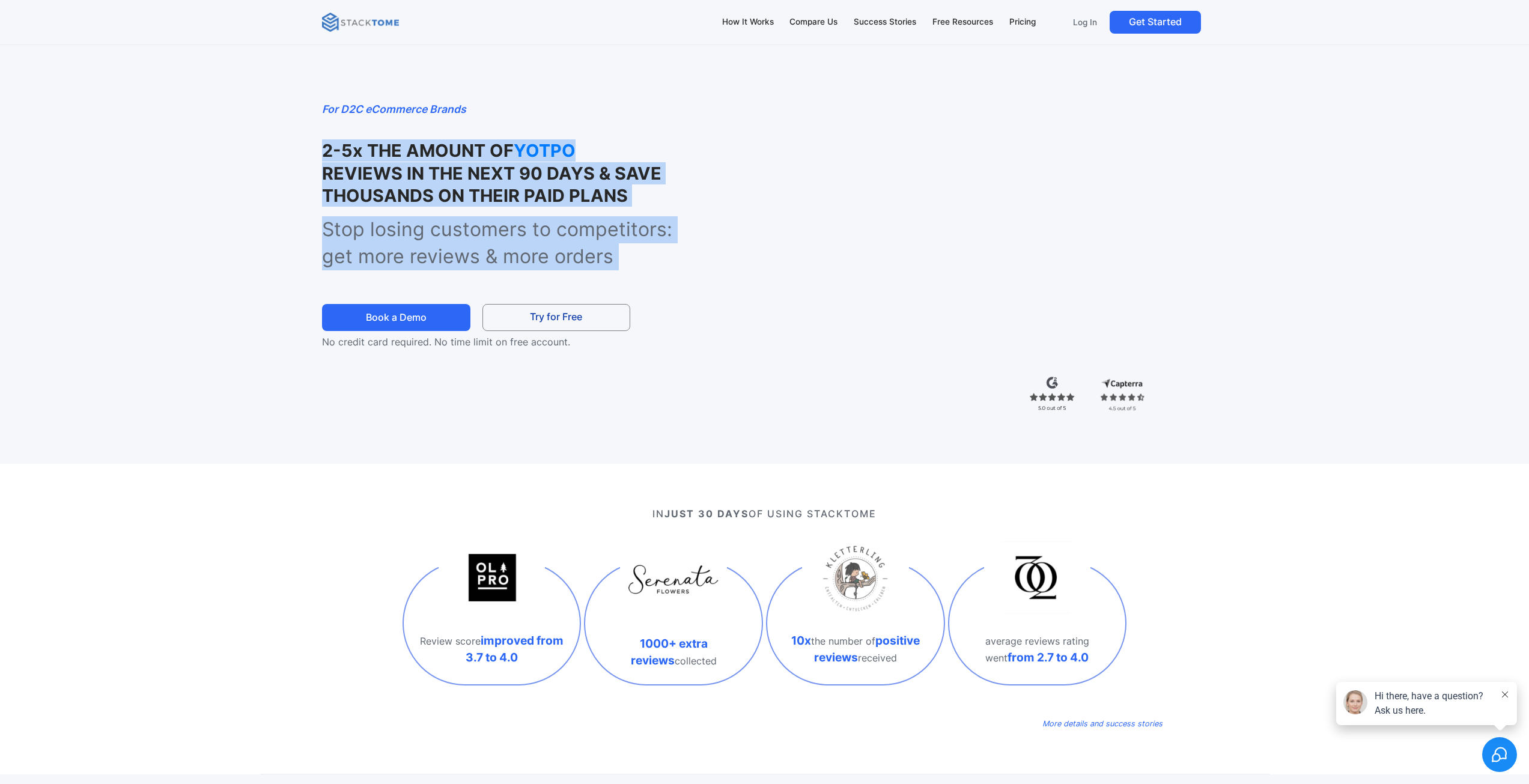
drag, startPoint x: 451, startPoint y: 164, endPoint x: 492, endPoint y: 223, distance: 71.8
click at [492, 223] on div "For D2C eCommerce Brands 2-5x THE AMOUNT OF YOTPO REVIEWS IN THE NEXT 90 DAYS &…" at bounding box center [486, 225] width 329 height 248
click at [492, 223] on p "Stop losing customers to competitors: get more reviews & more orders" at bounding box center [512, 243] width 380 height 54
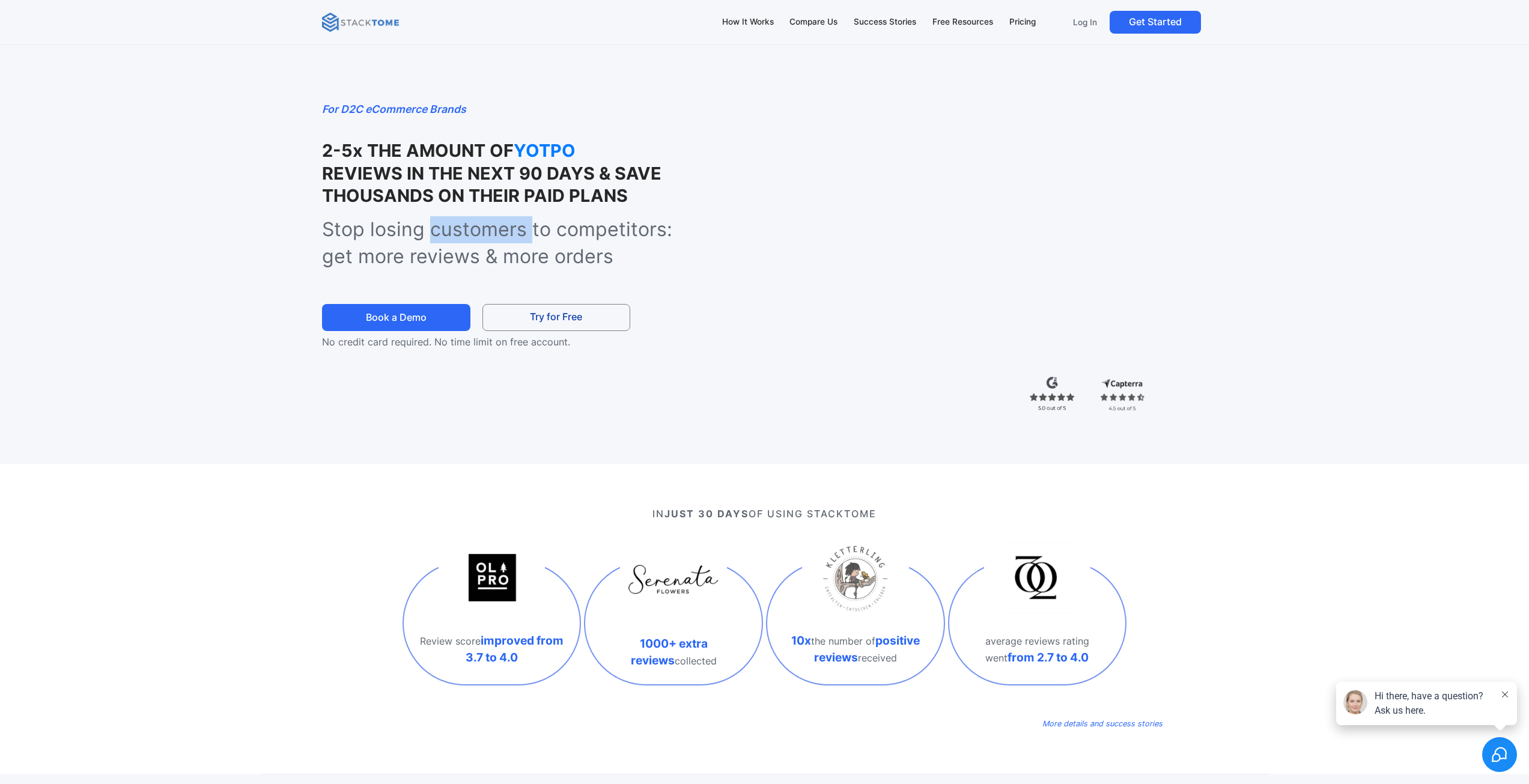
click at [492, 223] on p "Stop losing customers to competitors: get more reviews & more orders" at bounding box center [512, 243] width 380 height 54
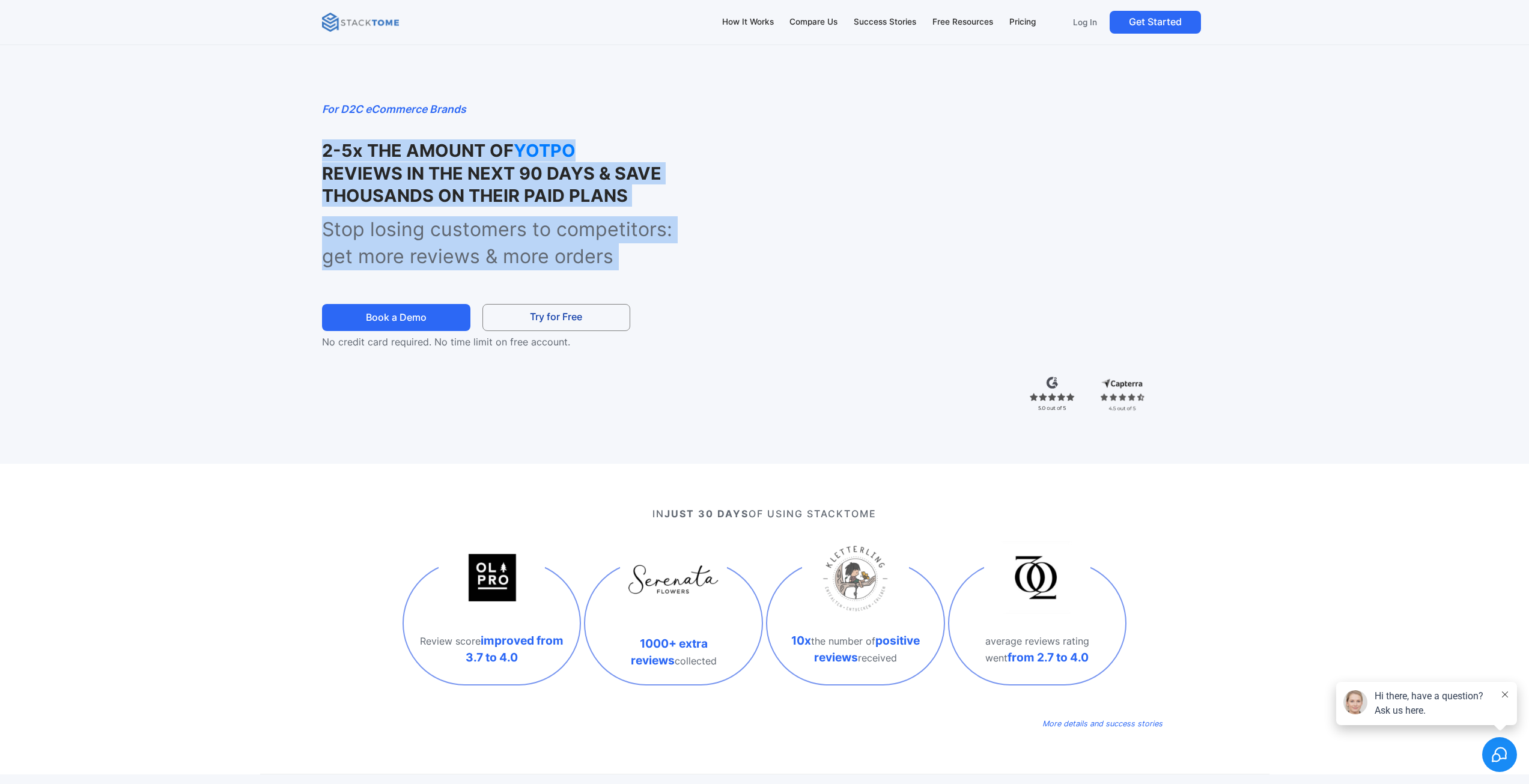
drag, startPoint x: 492, startPoint y: 223, endPoint x: 465, endPoint y: 162, distance: 66.7
click at [465, 162] on div "For D2C eCommerce Brands 2-5x THE AMOUNT OF YOTPO REVIEWS IN THE NEXT 90 DAYS &…" at bounding box center [486, 225] width 329 height 248
click at [465, 162] on h1 "2-5x THE AMOUNT OF YOTPO REVIEWS IN THE NEXT 90 DAYS & SAVE THOUSANDS ON THEIR …" at bounding box center [512, 173] width 380 height 67
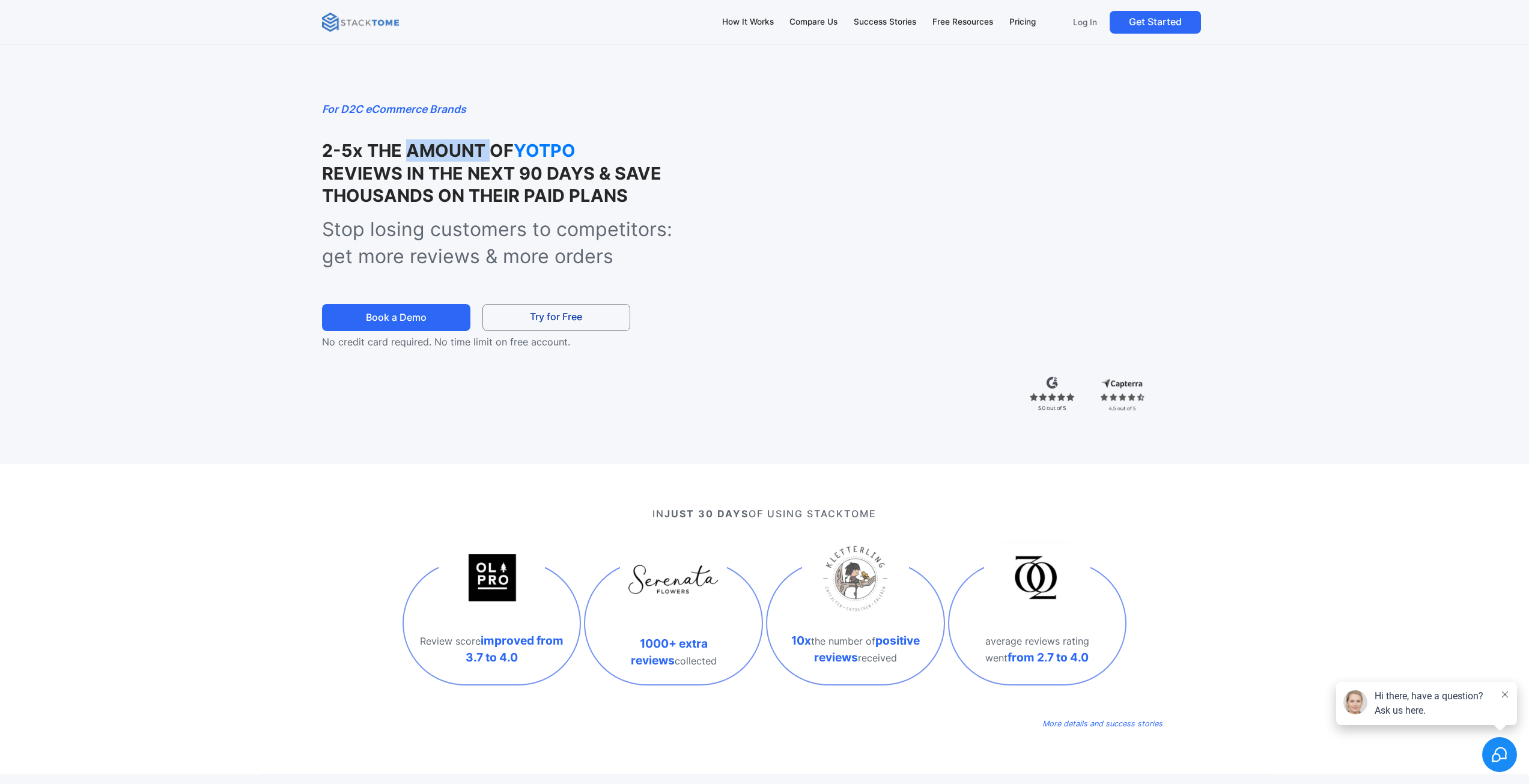
click at [465, 162] on h1 "2-5x THE AMOUNT OF YOTPO REVIEWS IN THE NEXT 90 DAYS & SAVE THOUSANDS ON THEIR …" at bounding box center [512, 173] width 380 height 67
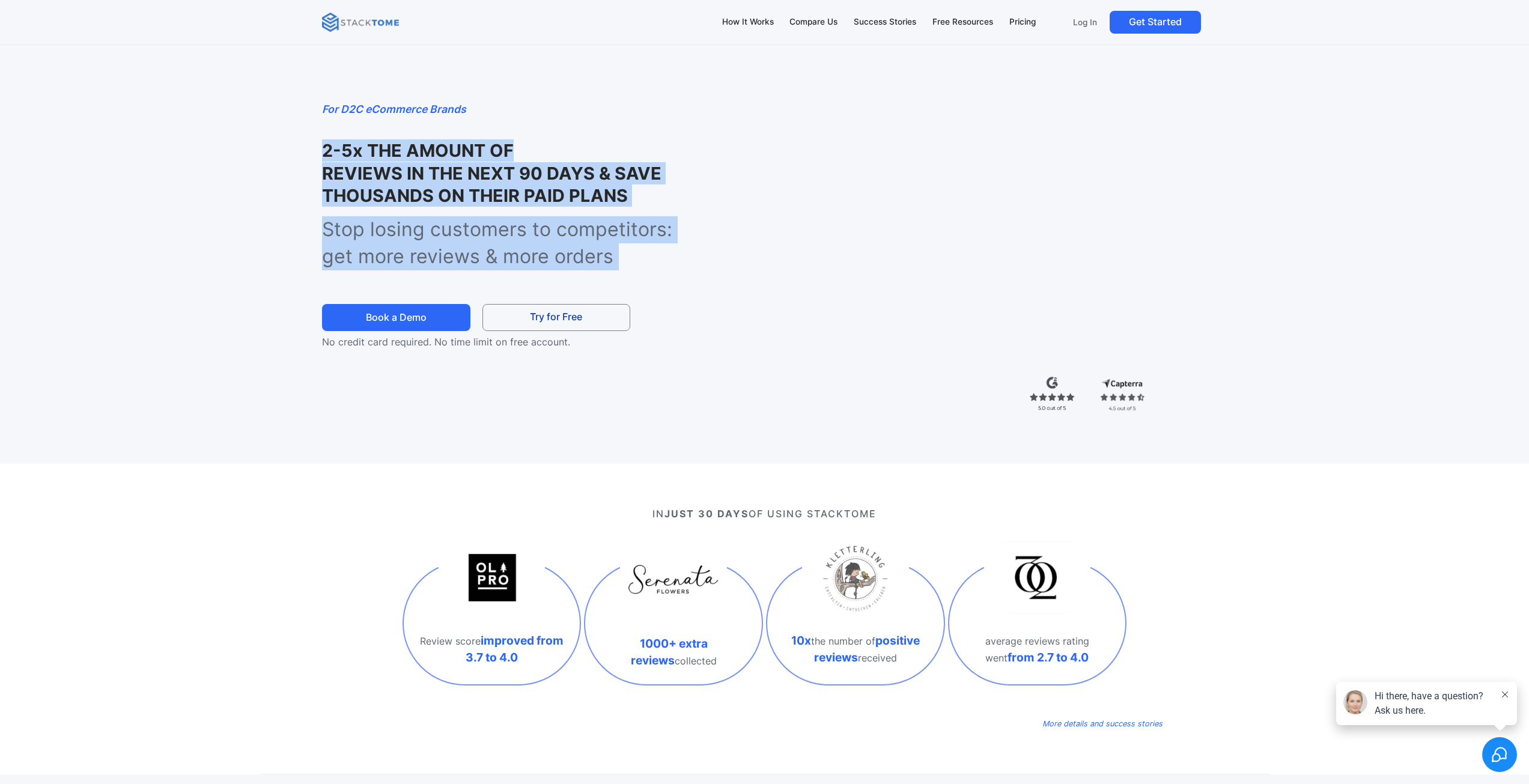
drag, startPoint x: 465, startPoint y: 162, endPoint x: 506, endPoint y: 219, distance: 70.2
click at [506, 219] on div "For D2C eCommerce Brands 2-5x THE AMOUNT OF YOTPO REVIEWS IN THE NEXT 90 DAYS &…" at bounding box center [486, 225] width 329 height 248
click at [506, 219] on p "Stop losing customers to competitors: get more reviews & more orders" at bounding box center [512, 243] width 380 height 54
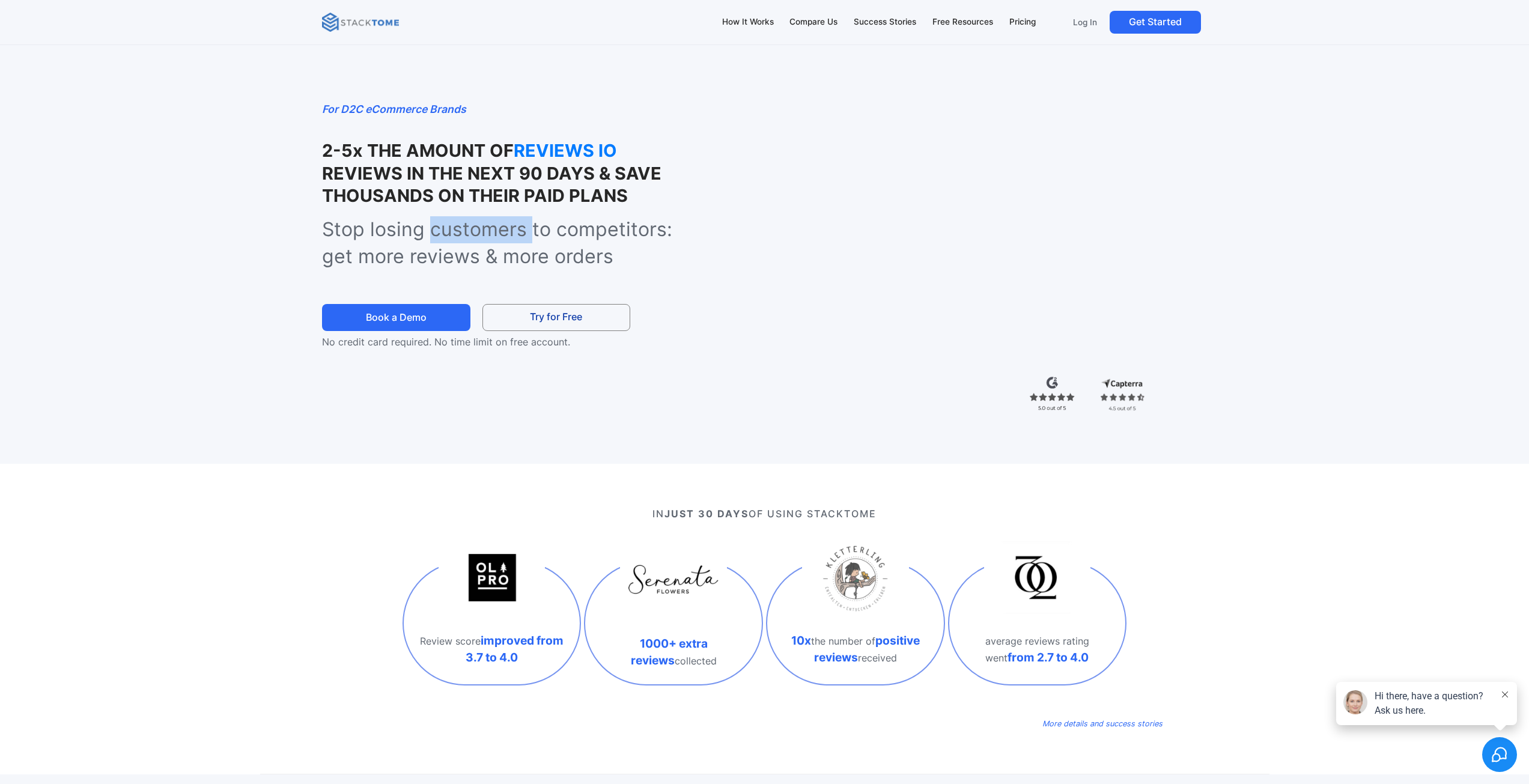
click at [506, 219] on p "Stop losing customers to competitors: get more reviews & more orders" at bounding box center [512, 243] width 380 height 54
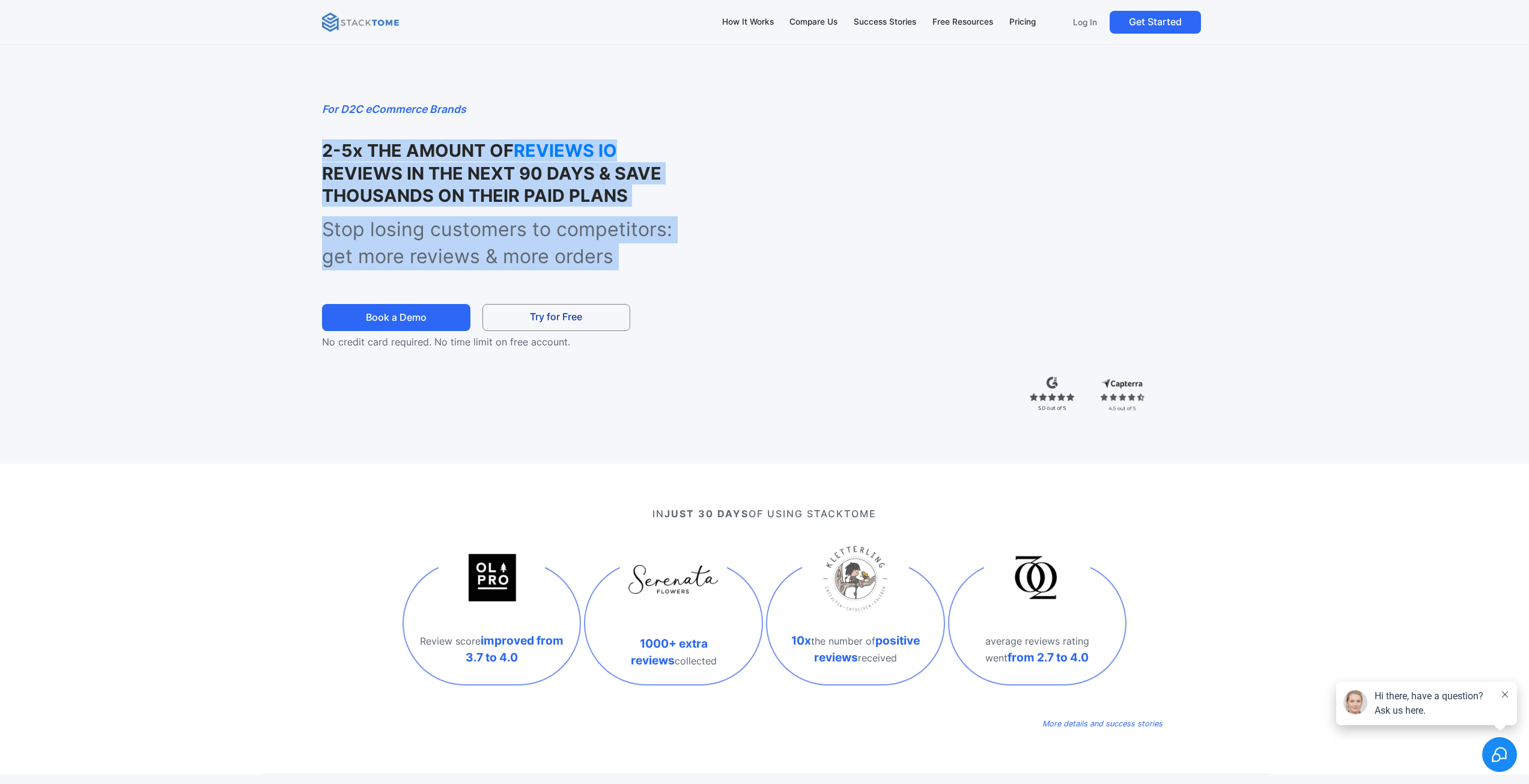
drag, startPoint x: 506, startPoint y: 219, endPoint x: 443, endPoint y: 158, distance: 87.7
click at [443, 158] on div "For D2C eCommerce Brands 2-5x THE AMOUNT OF REVIEWS IO REVIEWS IN THE NEXT 90 D…" at bounding box center [486, 225] width 329 height 248
click at [443, 158] on strong "2-5x THE AMOUNT OF" at bounding box center [418, 150] width 192 height 21
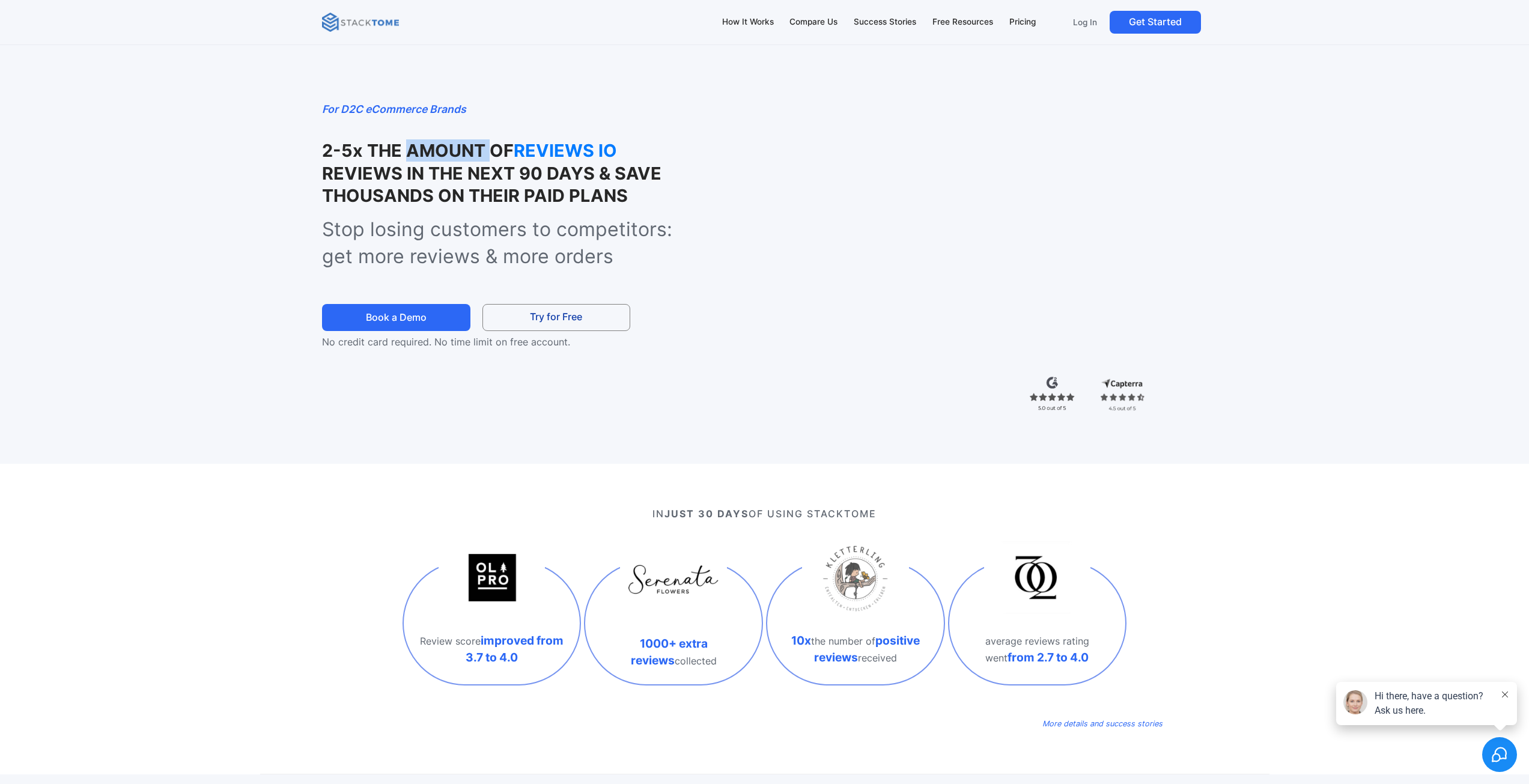
click at [443, 158] on strong "2-5x THE AMOUNT OF" at bounding box center [418, 150] width 192 height 21
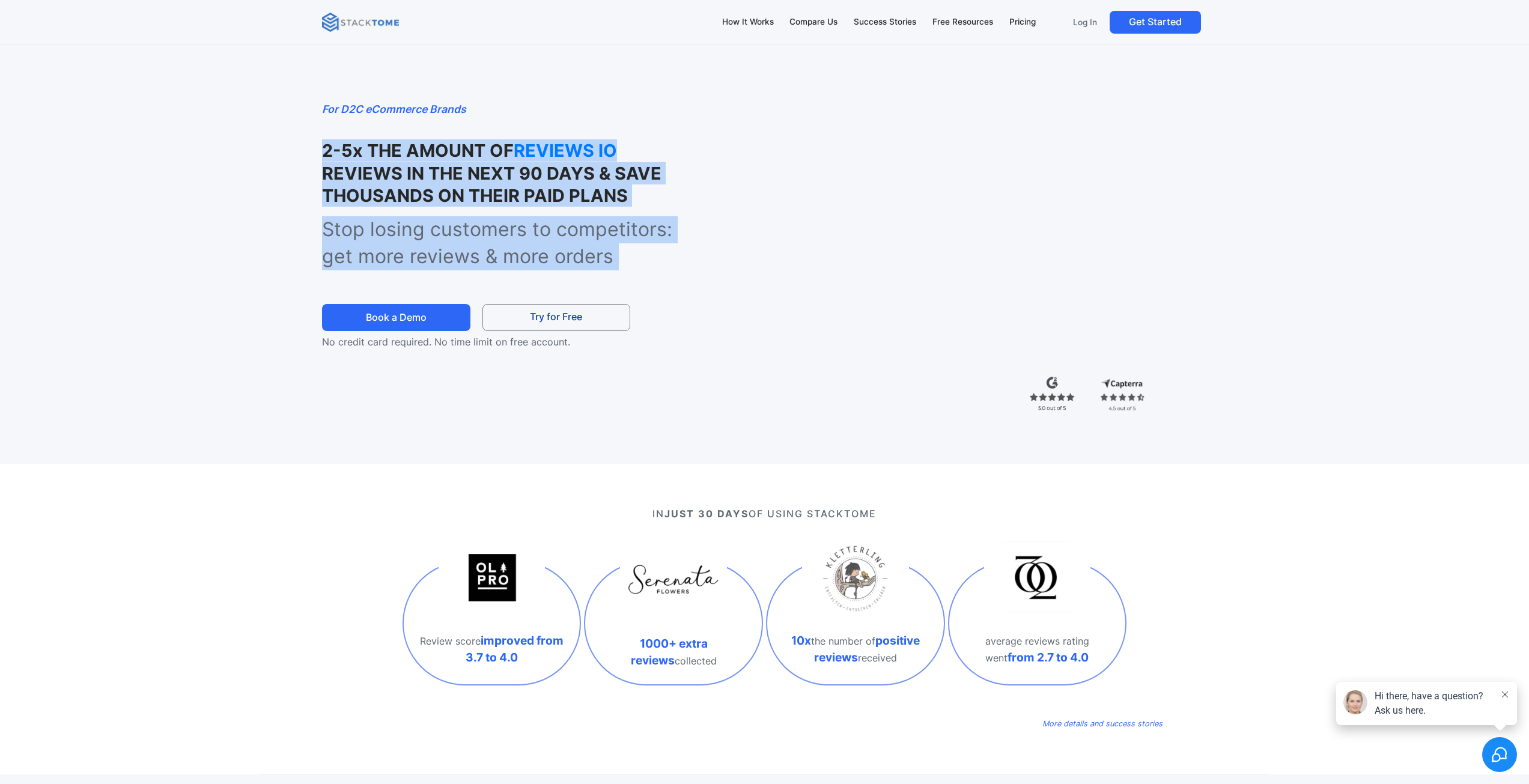
drag, startPoint x: 443, startPoint y: 158, endPoint x: 535, endPoint y: 228, distance: 115.6
click at [535, 228] on div "For D2C eCommerce Brands 2-5x THE AMOUNT OF REVIEWS IO REVIEWS IN THE NEXT 90 D…" at bounding box center [486, 225] width 329 height 248
click at [535, 228] on p "Stop losing customers to competitors: get more reviews & more orders" at bounding box center [512, 243] width 380 height 54
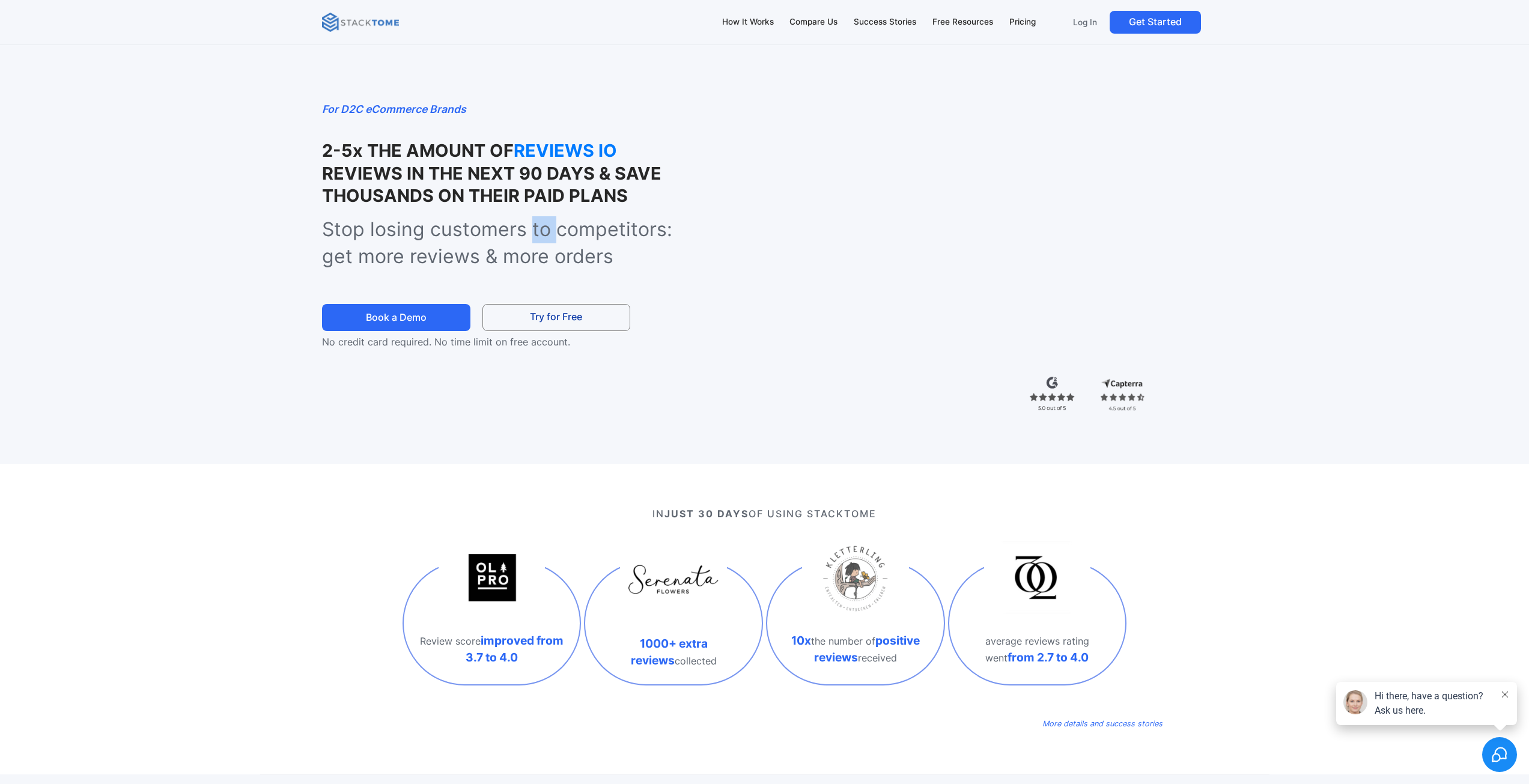
click at [535, 228] on p "Stop losing customers to competitors: get more reviews & more orders" at bounding box center [512, 243] width 380 height 54
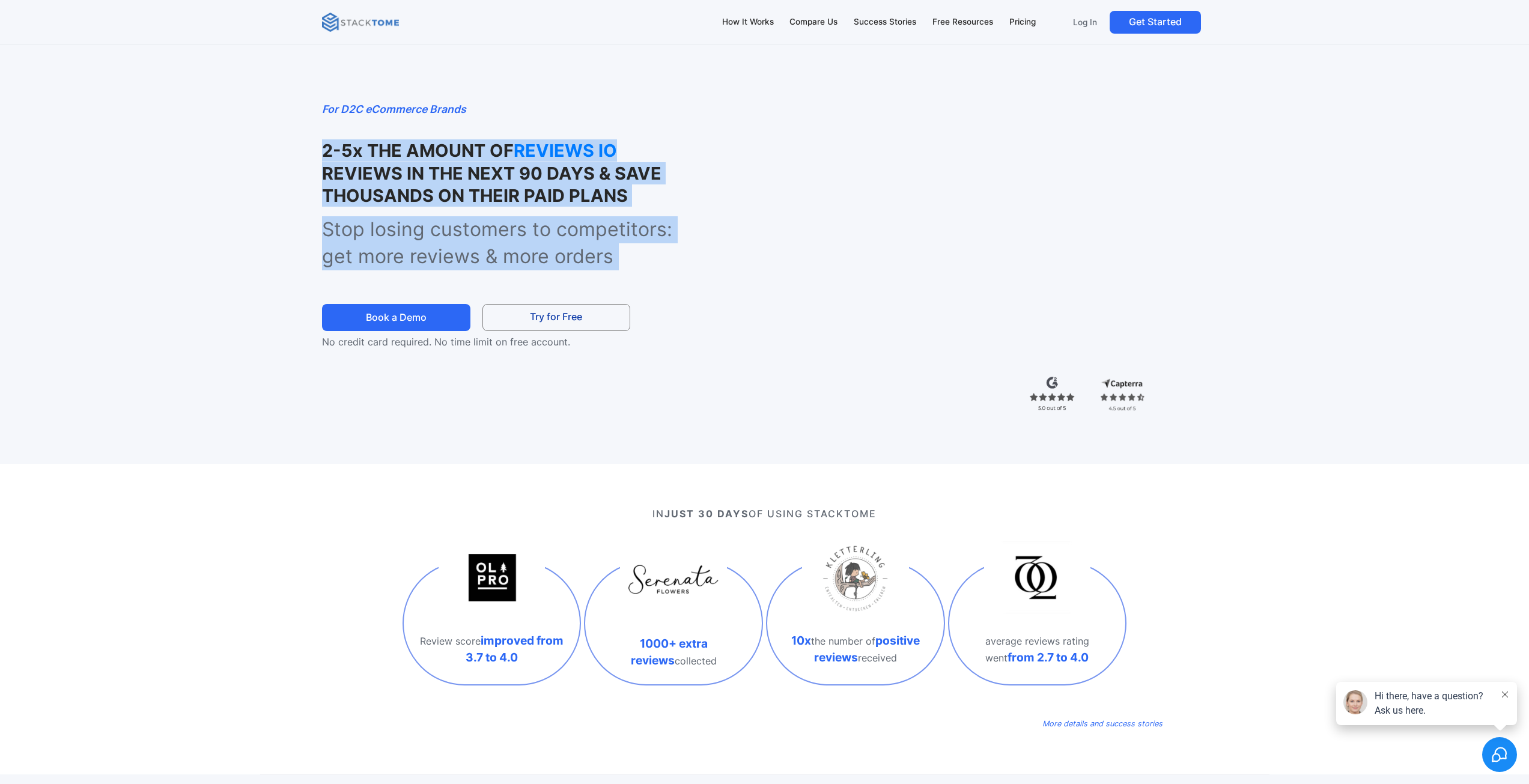
drag, startPoint x: 535, startPoint y: 228, endPoint x: 476, endPoint y: 173, distance: 80.7
click at [476, 173] on div "For D2C eCommerce Brands 2-5x THE AMOUNT OF REVIEWS IO REVIEWS IN THE NEXT 90 D…" at bounding box center [486, 225] width 329 height 248
click at [476, 173] on strong "REVIEWS IN THE NEXT 90 DAYS & SAVE THOUSANDS ON THEIR PAID PLANS" at bounding box center [491, 185] width 340 height 43
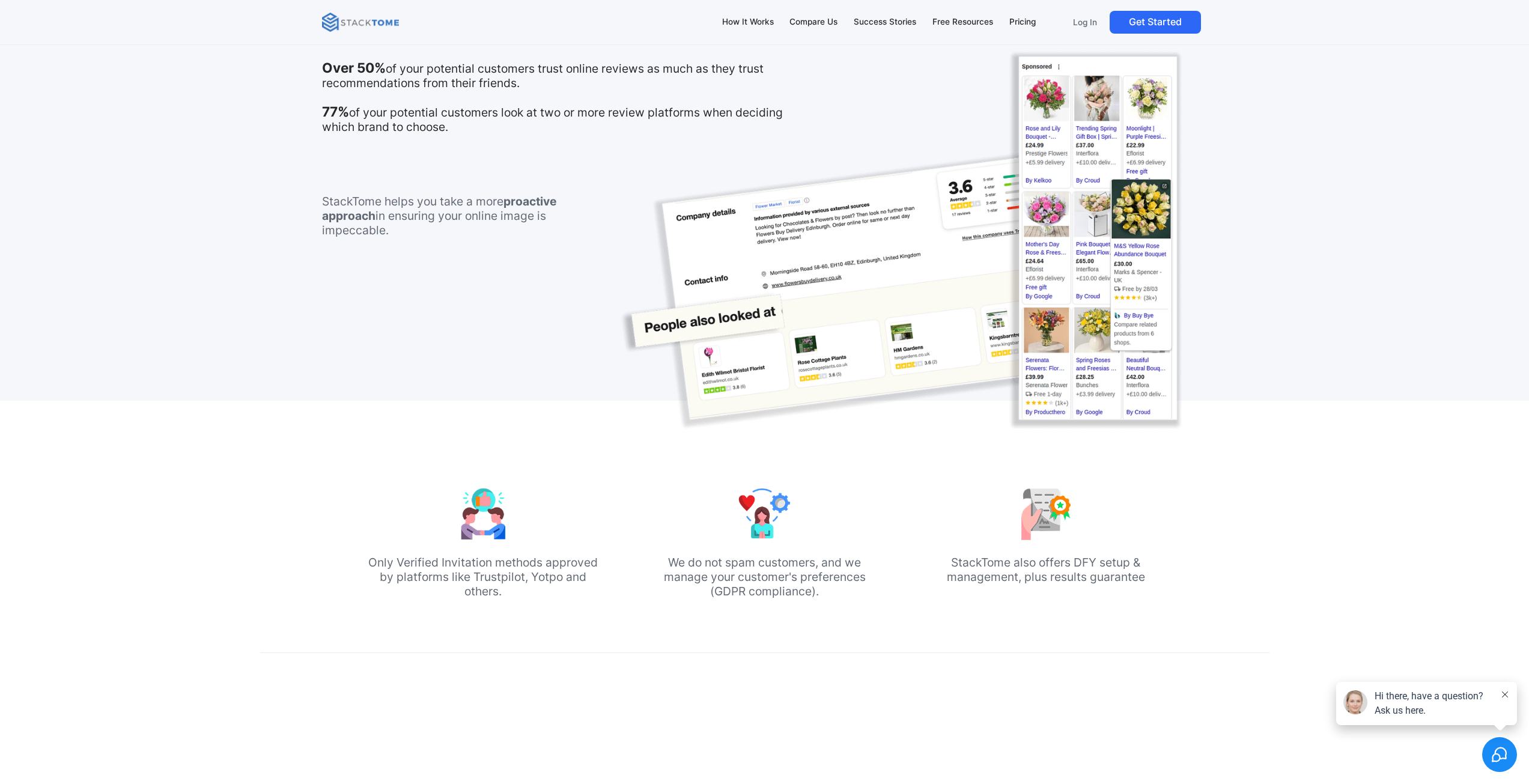
scroll to position [901, 0]
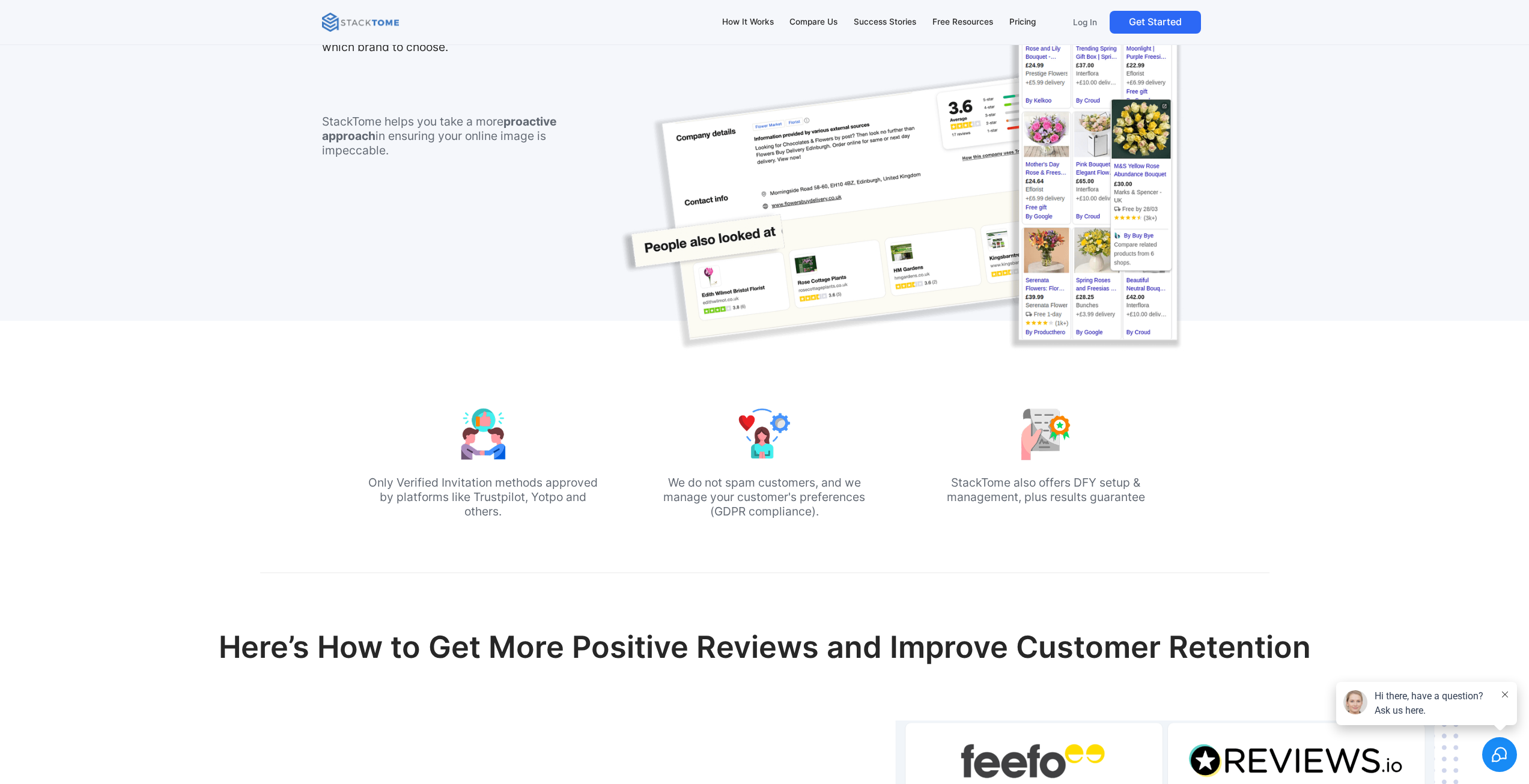
click at [457, 129] on p "StackTome helps you take a more proactive approach in ensuring your online imag…" at bounding box center [446, 136] width 249 height 43
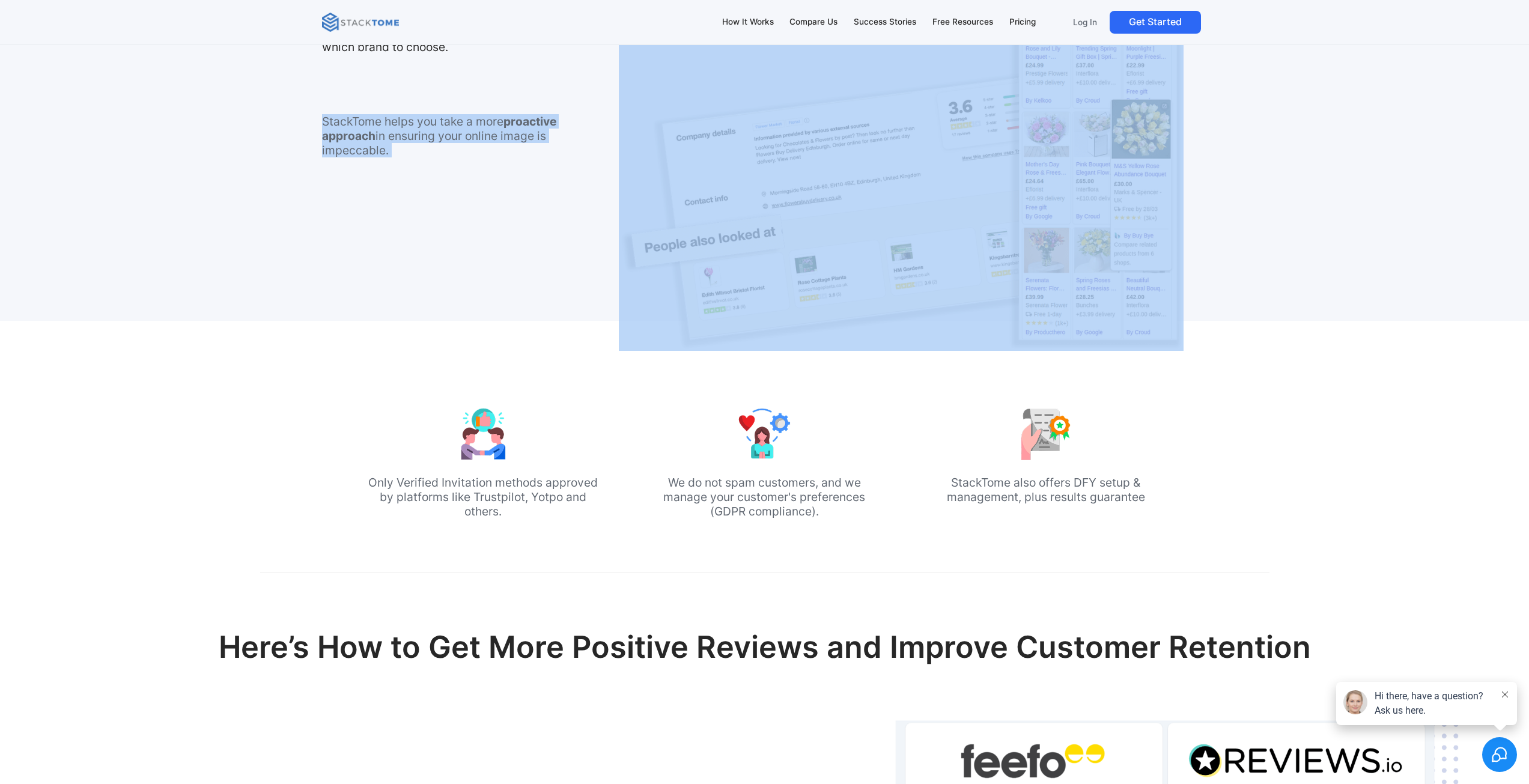
drag, startPoint x: 457, startPoint y: 129, endPoint x: 453, endPoint y: 123, distance: 7.2
click at [453, 123] on p "StackTome helps you take a more proactive approach in ensuring your online imag…" at bounding box center [446, 136] width 249 height 43
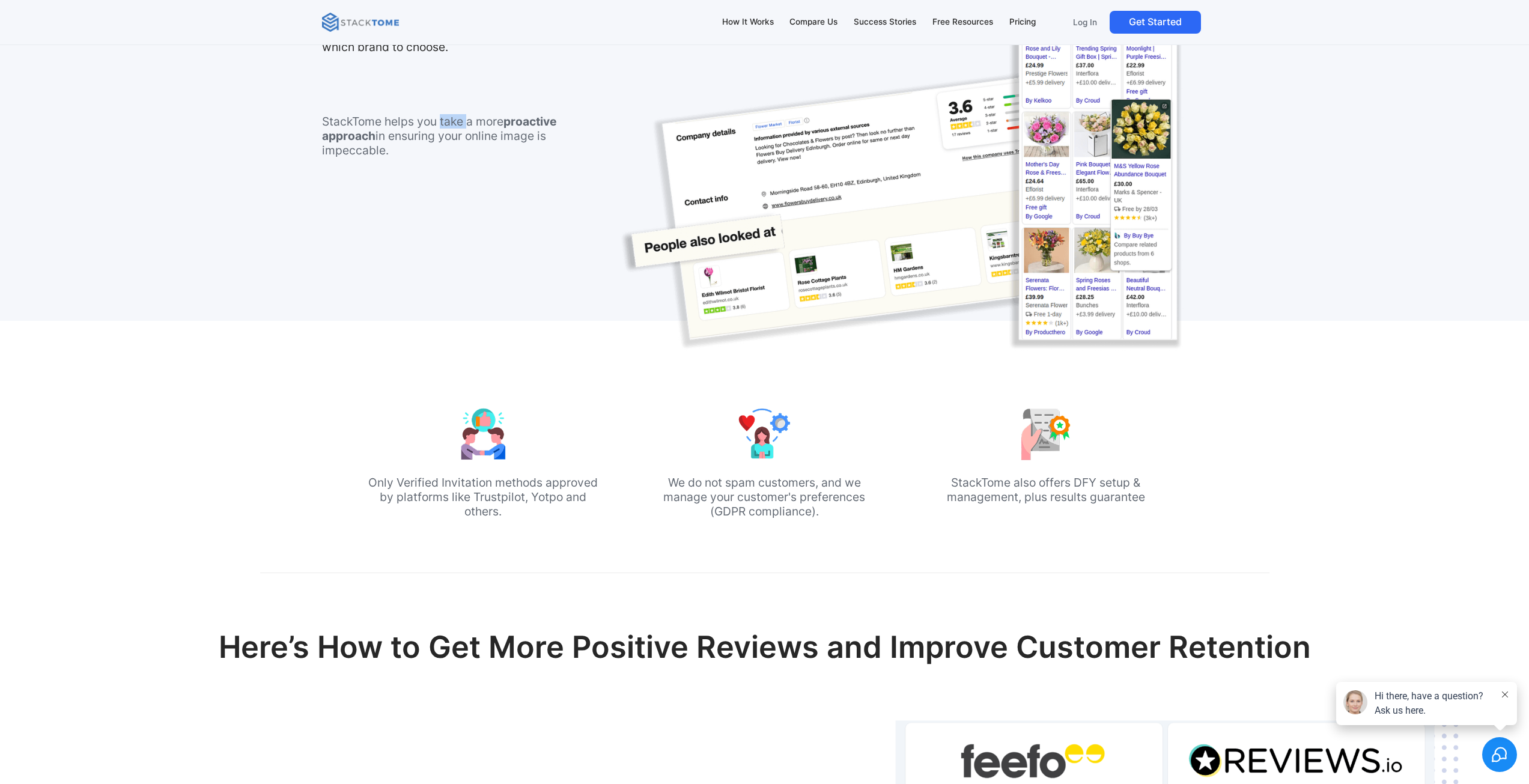
click at [453, 123] on p "StackTome helps you take a more proactive approach in ensuring your online imag…" at bounding box center [446, 136] width 249 height 43
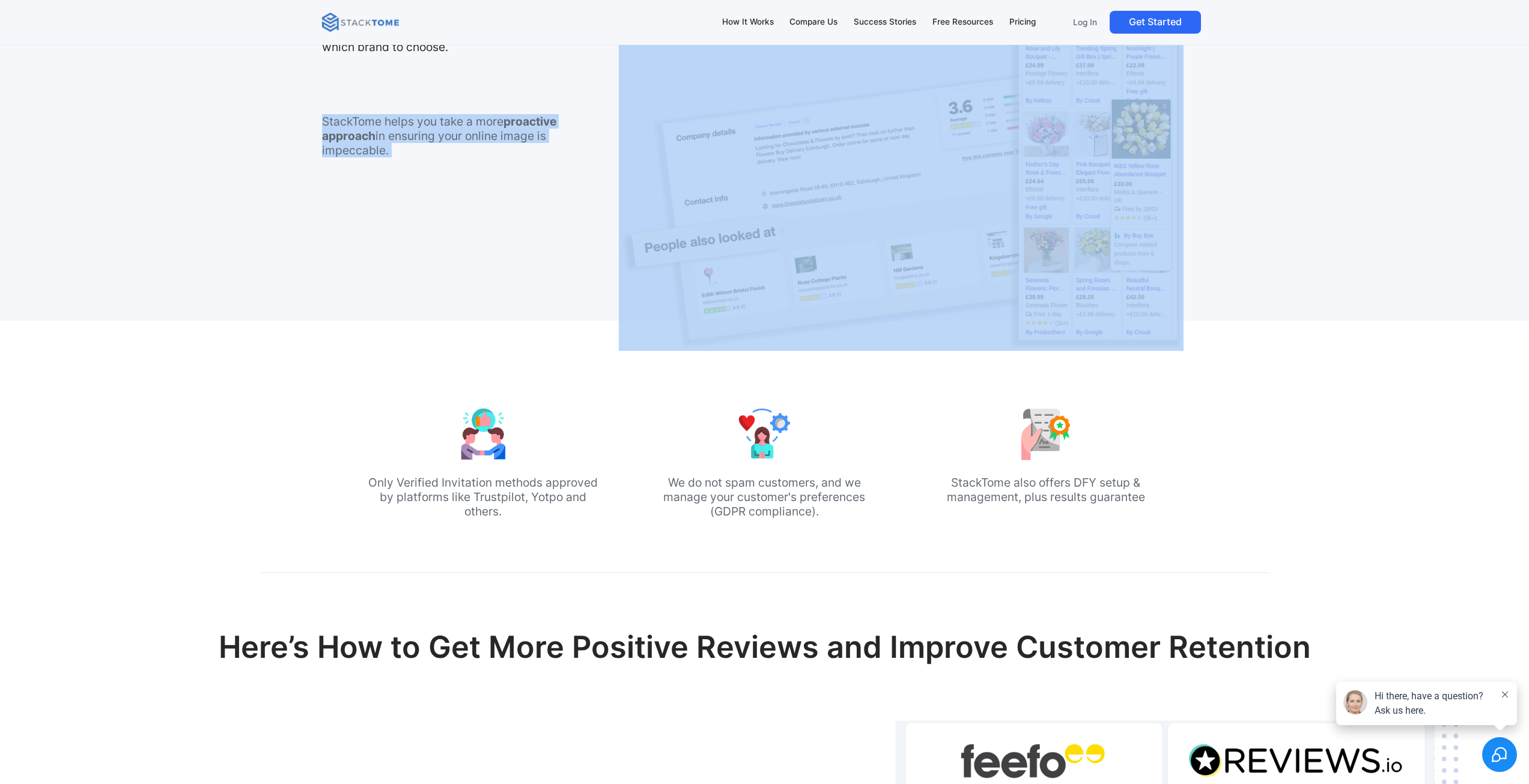
drag, startPoint x: 453, startPoint y: 123, endPoint x: 451, endPoint y: 144, distance: 21.1
click at [451, 144] on p "StackTome helps you take a more proactive approach in ensuring your online imag…" at bounding box center [446, 136] width 249 height 43
drag, startPoint x: 451, startPoint y: 144, endPoint x: 448, endPoint y: 127, distance: 17.3
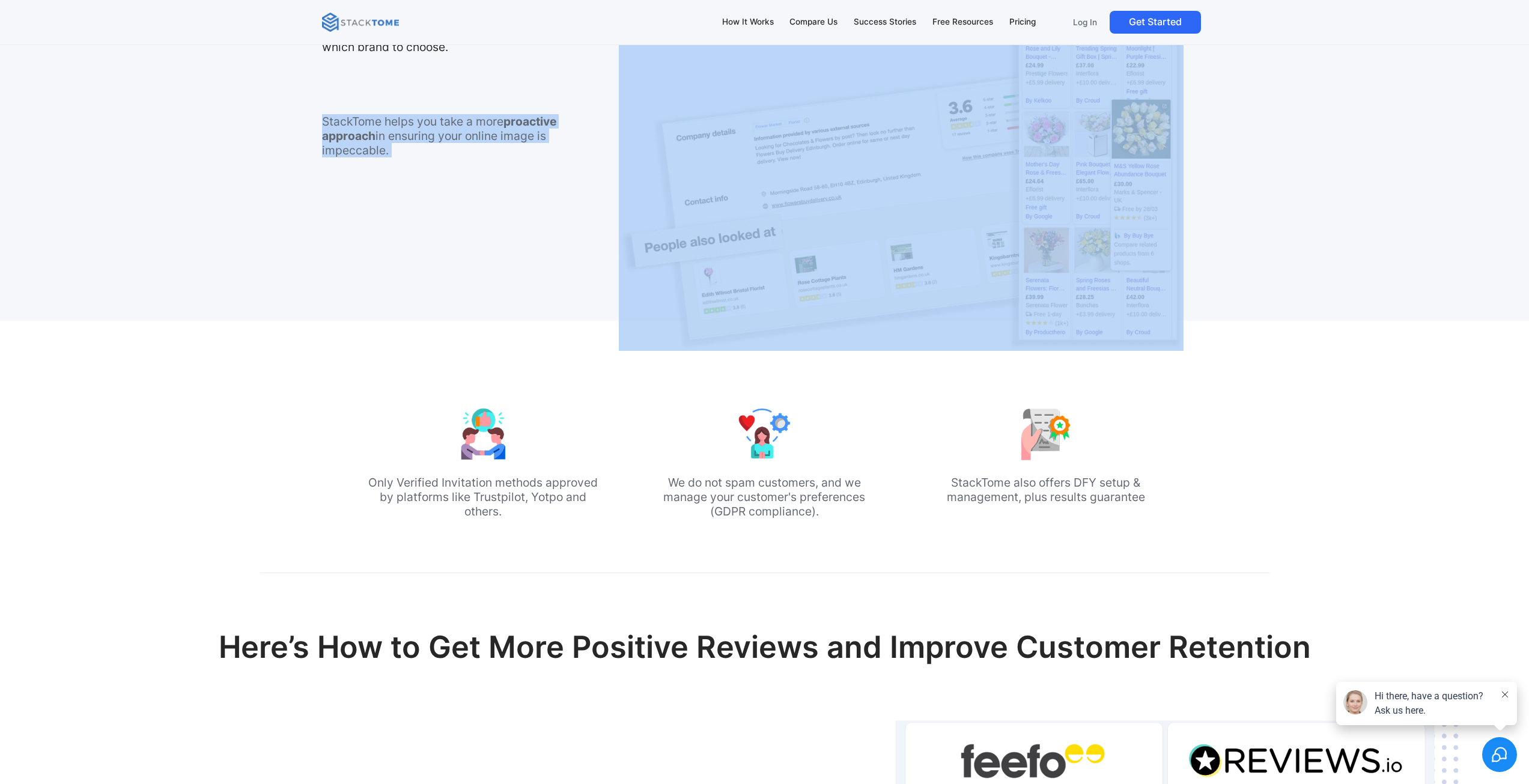
click at [449, 131] on p "StackTome helps you take a more proactive approach in ensuring your online imag…" at bounding box center [446, 136] width 249 height 43
click at [448, 127] on p "StackTome helps you take a more proactive approach in ensuring your online imag…" at bounding box center [446, 136] width 249 height 43
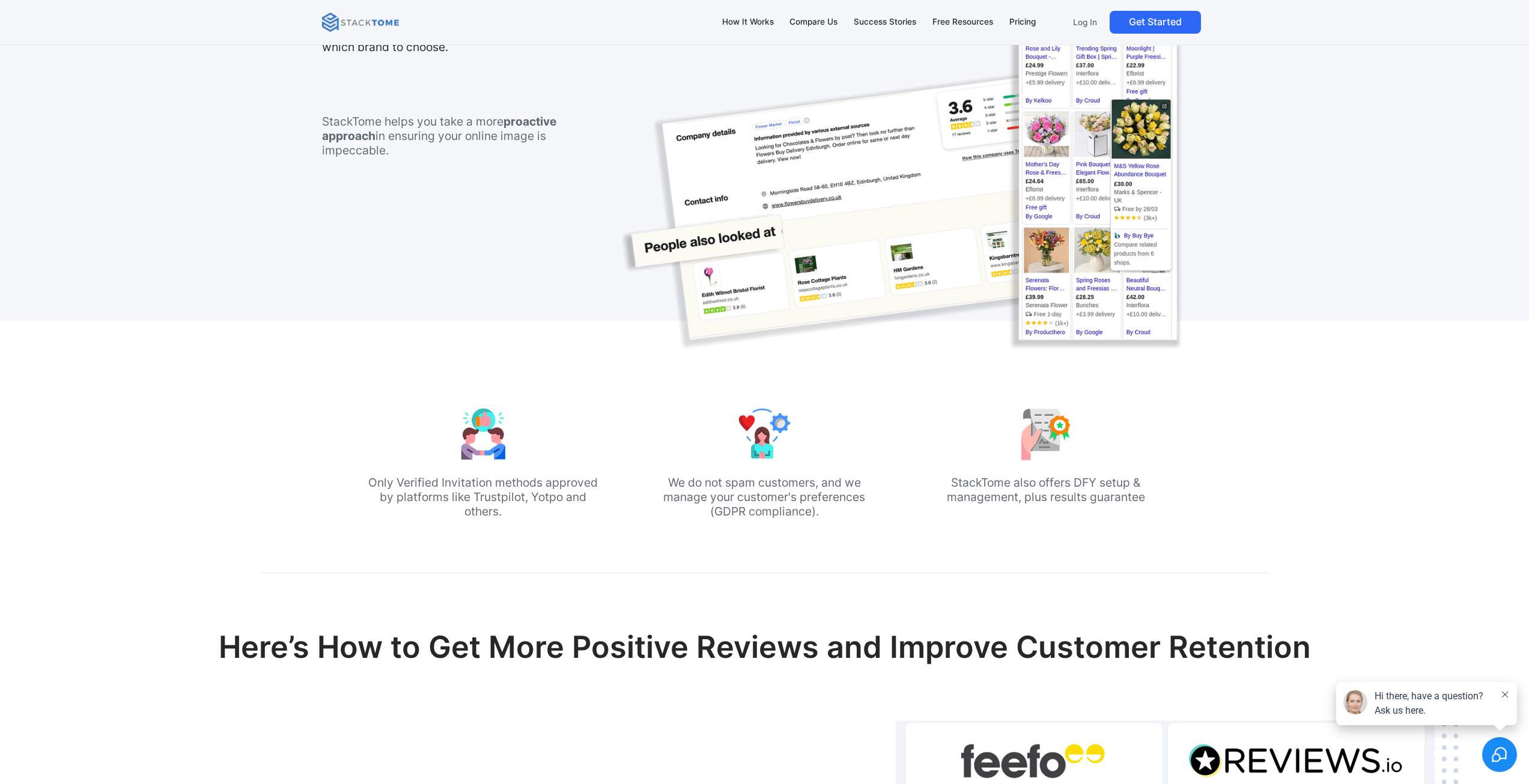
click at [384, 480] on p "Only Verified Invitation methods approved by platforms like Trustpilot, Yotpo a…" at bounding box center [483, 497] width 233 height 43
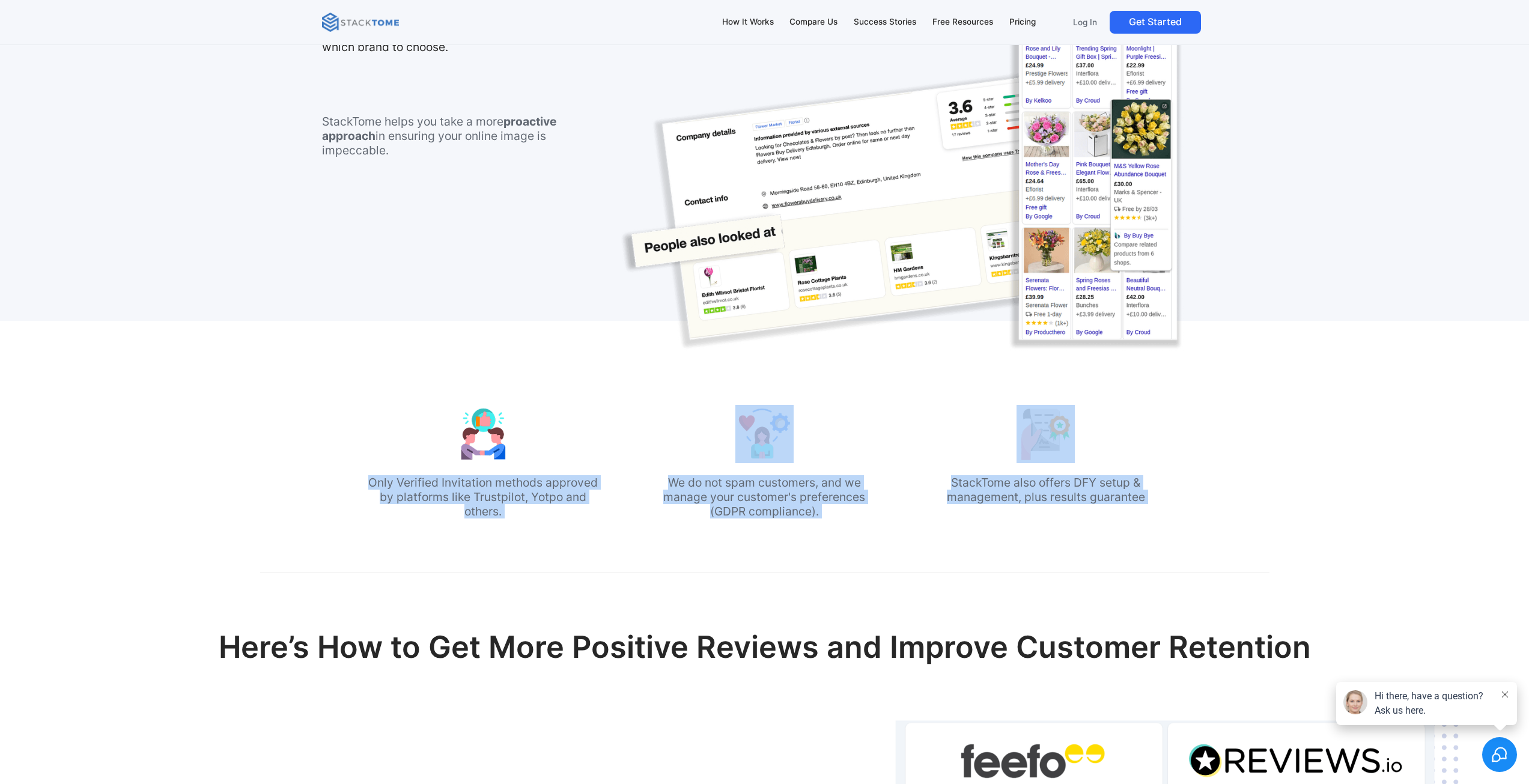
drag, startPoint x: 384, startPoint y: 480, endPoint x: 1046, endPoint y: 488, distance: 662.0
click at [1046, 488] on div "Only Verified Invitation methods approved by platforms like Trustpilot, Yotpo a…" at bounding box center [764, 464] width 796 height 120
click at [1046, 488] on p "StackTome also offers DFY setup & management, plus results guarantee" at bounding box center [1046, 489] width 233 height 29
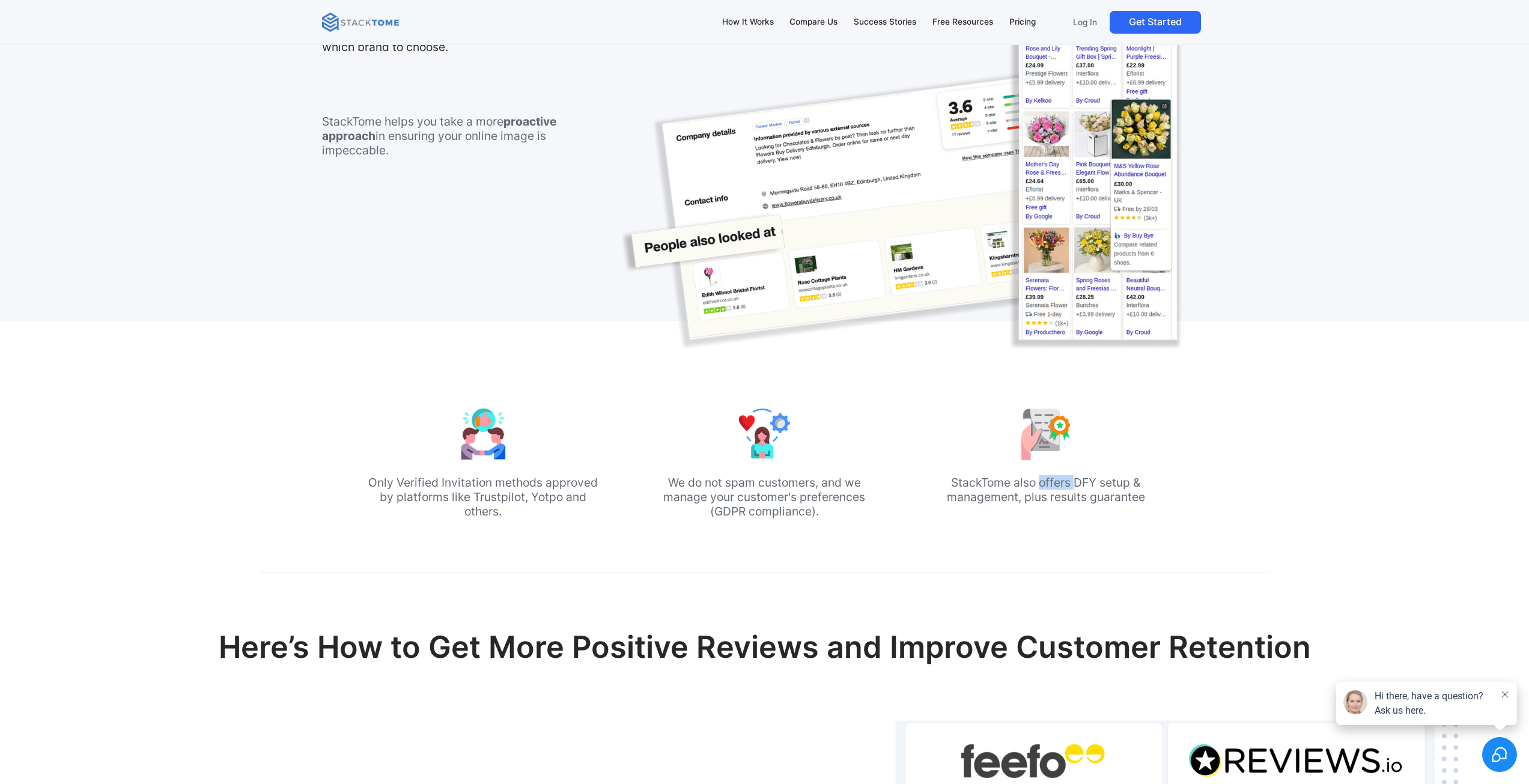
click at [1046, 488] on p "StackTome also offers DFY setup & management, plus results guarantee" at bounding box center [1046, 489] width 233 height 29
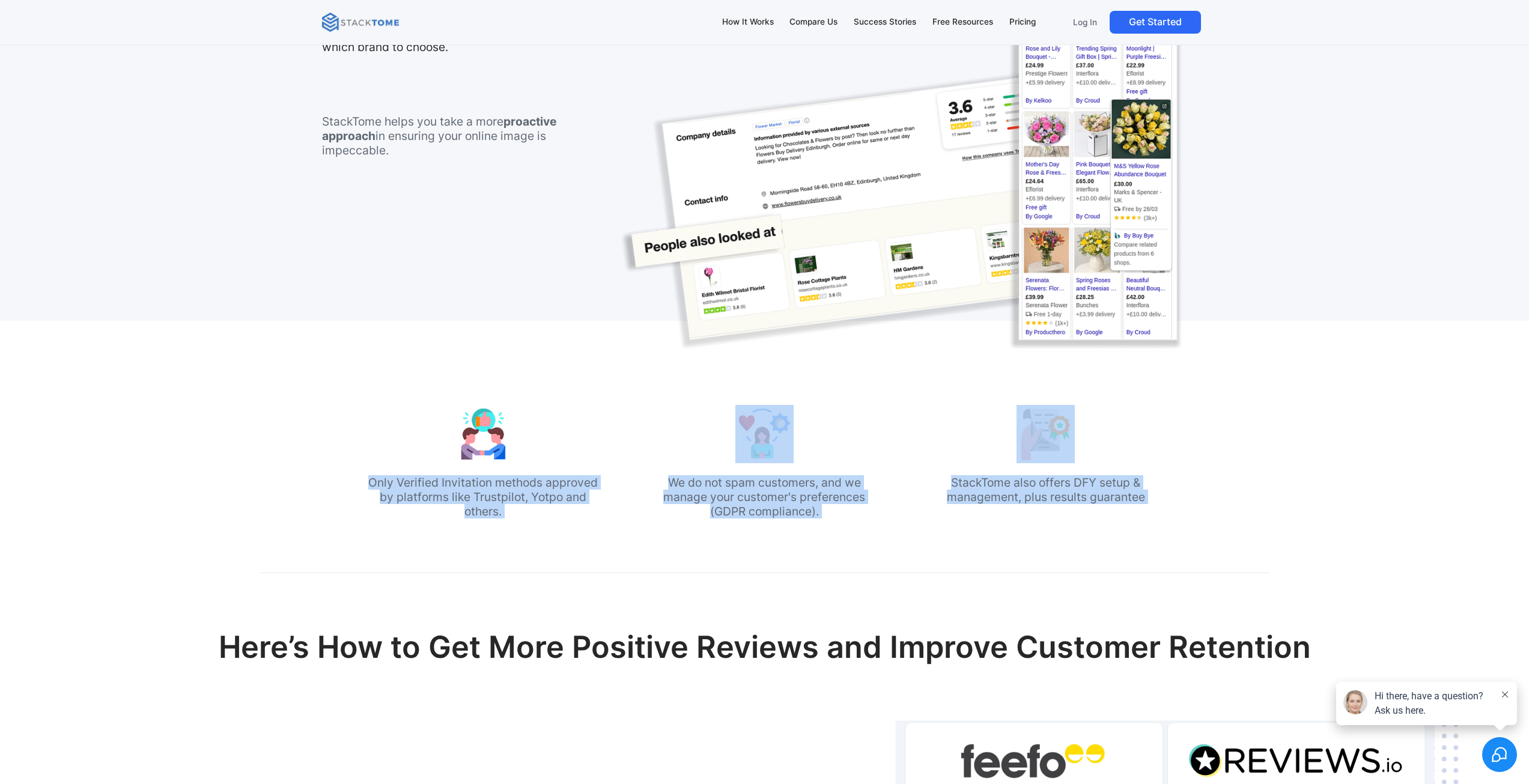
drag, startPoint x: 1046, startPoint y: 488, endPoint x: 374, endPoint y: 433, distance: 674.2
click at [374, 433] on div "Only Verified Invitation methods approved by platforms like Trustpilot, Yotpo a…" at bounding box center [764, 464] width 796 height 120
click at [374, 433] on div "Only Verified Invitation methods approved by platforms like Trustpilot, Yotpo a…" at bounding box center [483, 464] width 233 height 120
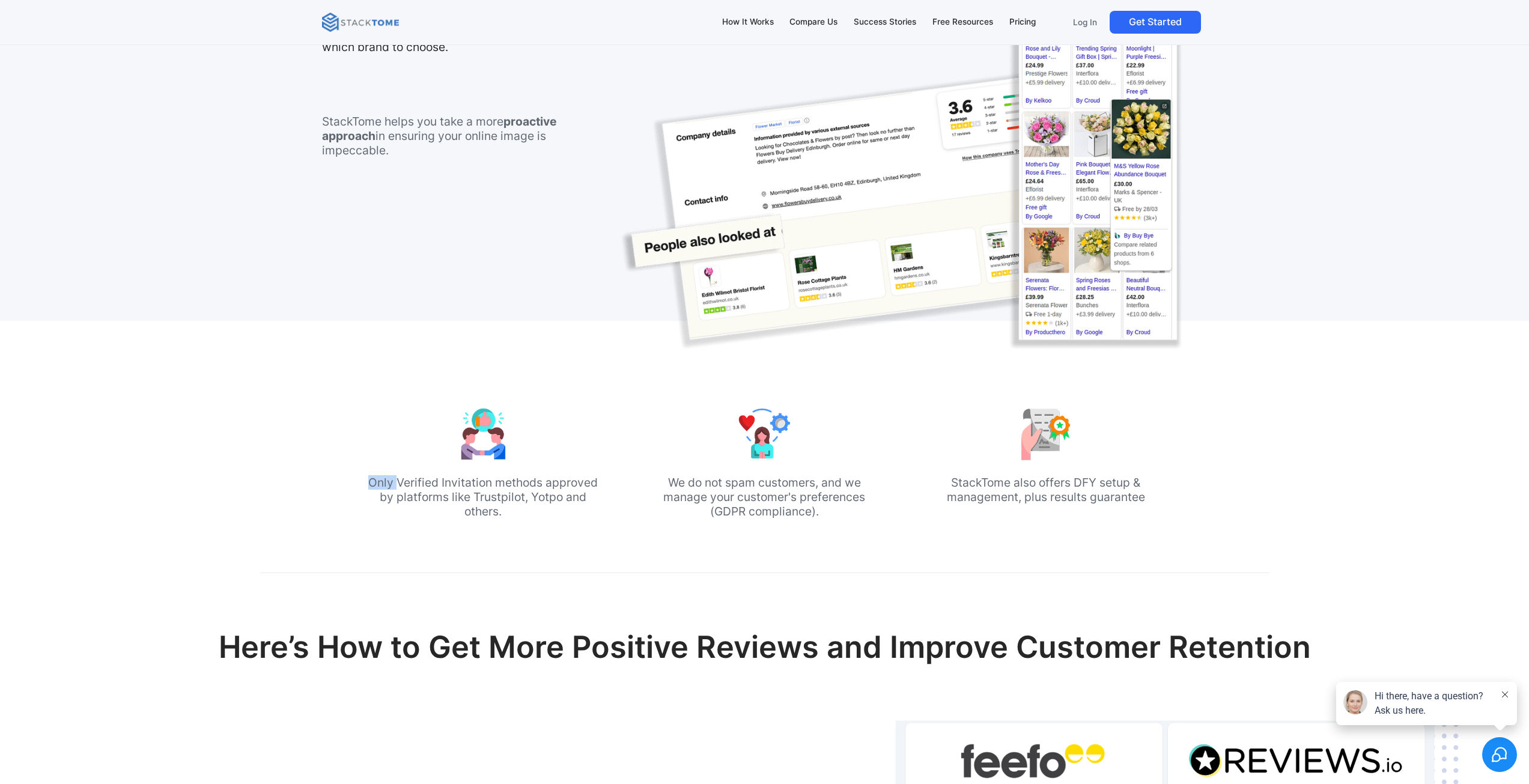
click at [374, 433] on div "Only Verified Invitation methods approved by platforms like Trustpilot, Yotpo a…" at bounding box center [483, 464] width 233 height 120
click at [1140, 491] on p "StackTome also offers DFY setup & management, plus results guarantee" at bounding box center [1046, 489] width 233 height 29
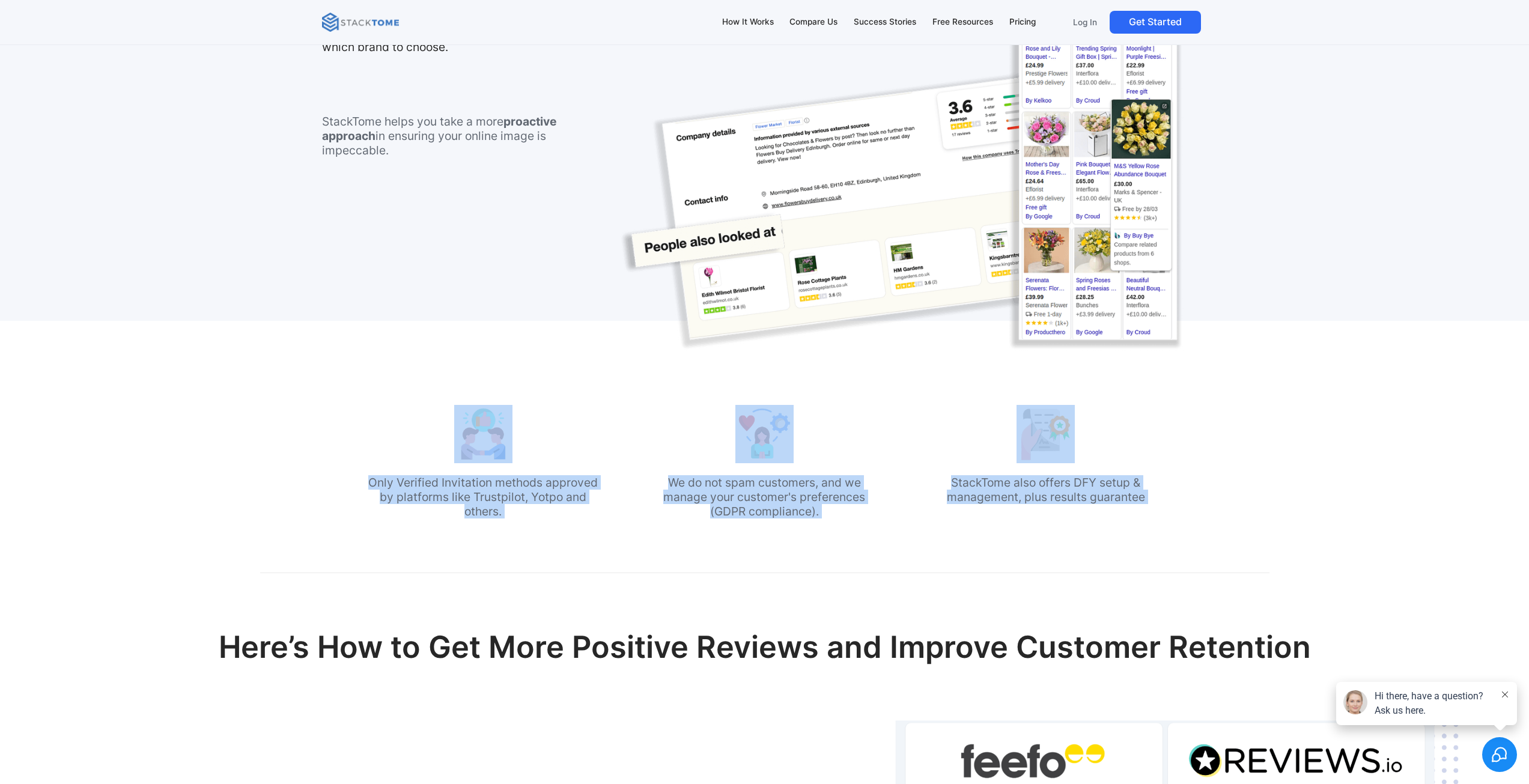
drag, startPoint x: 1140, startPoint y: 491, endPoint x: 386, endPoint y: 398, distance: 759.7
click at [388, 396] on div "Only Verified Invitation methods approved by platforms like Trustpilot, Yotpo a…" at bounding box center [764, 446] width 796 height 155
click at [386, 399] on div "Only Verified Invitation methods approved by platforms like Trustpilot, Yotpo a…" at bounding box center [764, 446] width 796 height 155
drag, startPoint x: 386, startPoint y: 399, endPoint x: 1086, endPoint y: 496, distance: 706.7
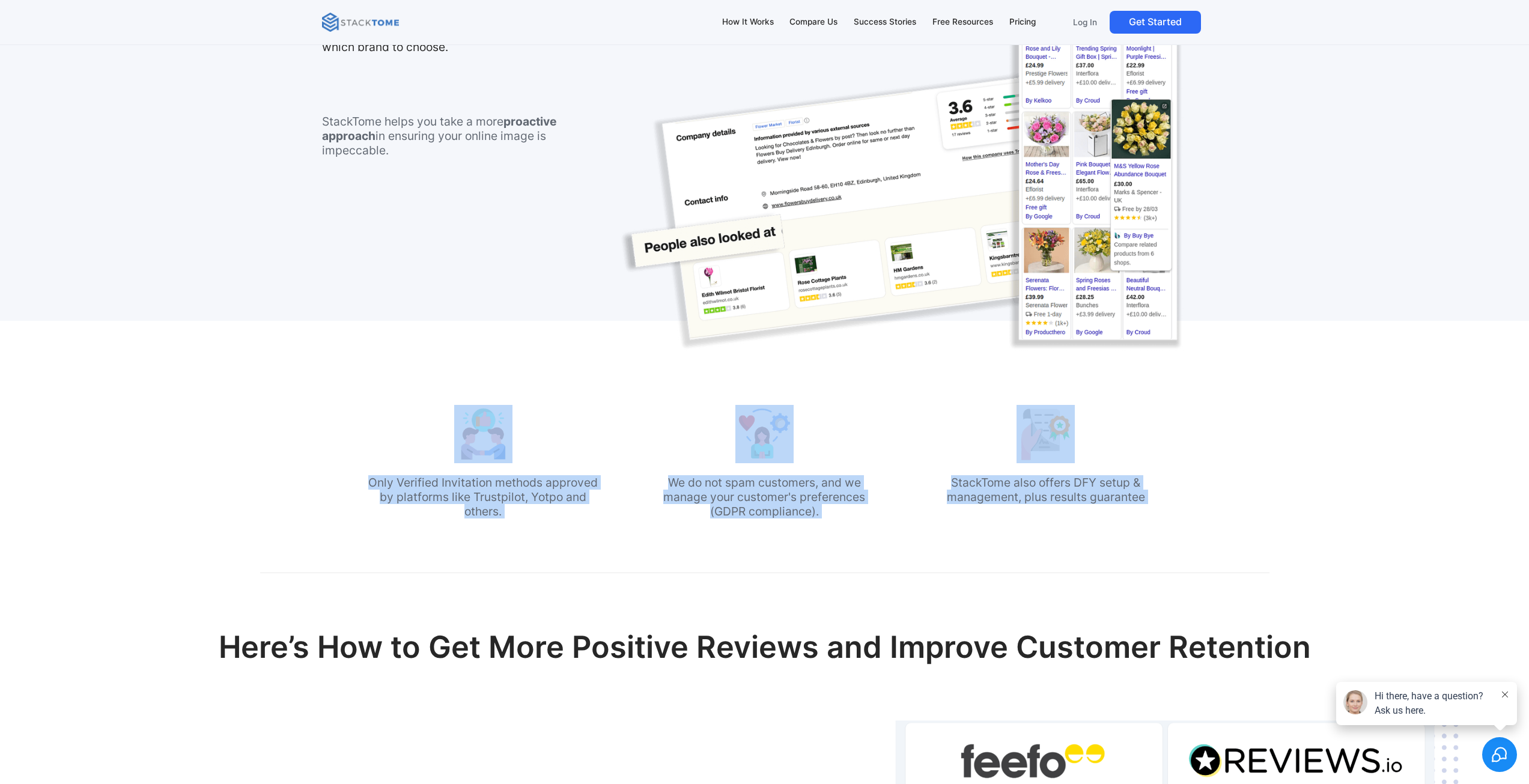
click at [1086, 496] on div "Only Verified Invitation methods approved by platforms like Trustpilot, Yotpo a…" at bounding box center [764, 446] width 796 height 155
click at [1086, 496] on p "StackTome also offers DFY setup & management, plus results guarantee" at bounding box center [1046, 489] width 233 height 29
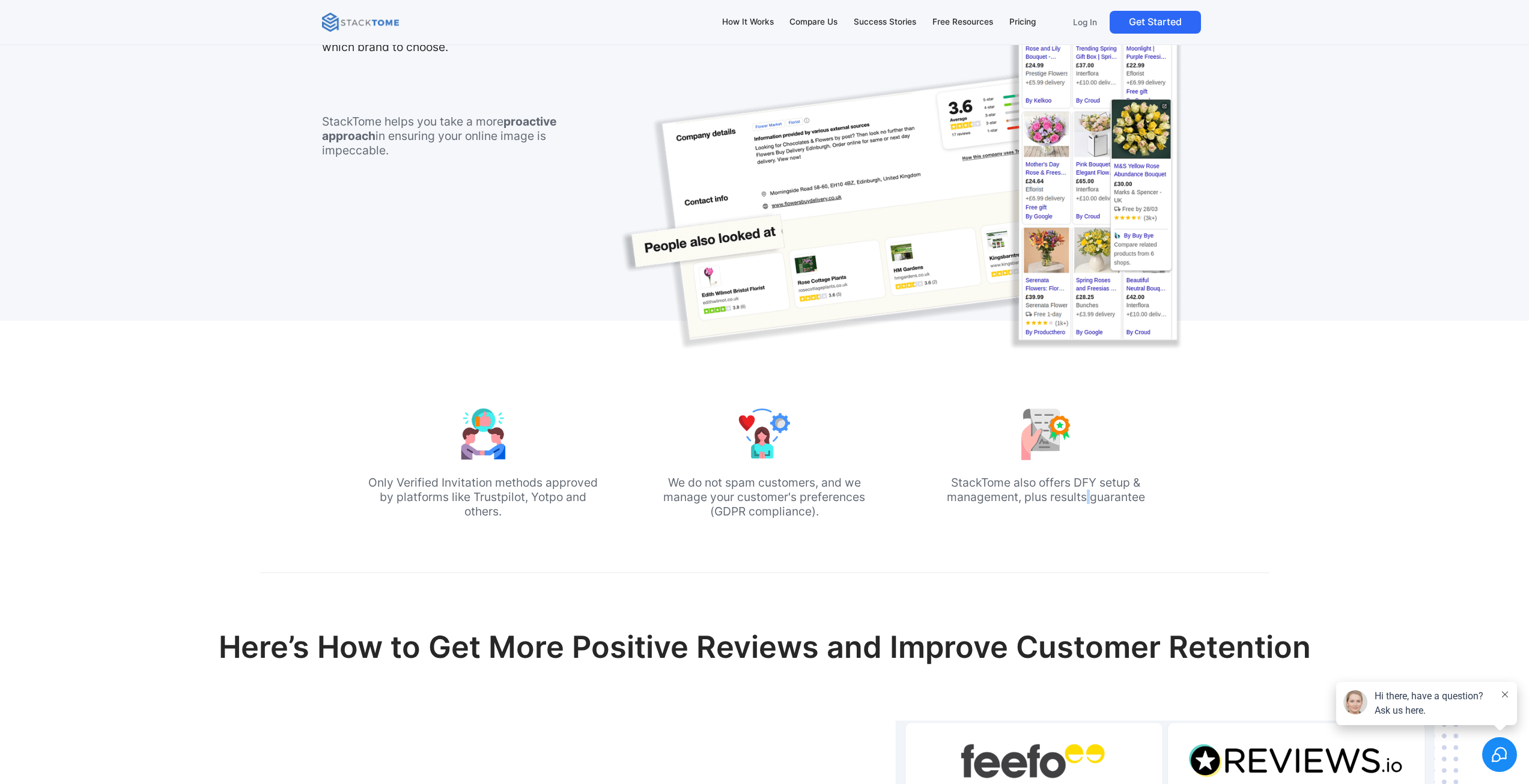
click at [1086, 496] on p "StackTome also offers DFY setup & management, plus results guarantee" at bounding box center [1046, 489] width 233 height 29
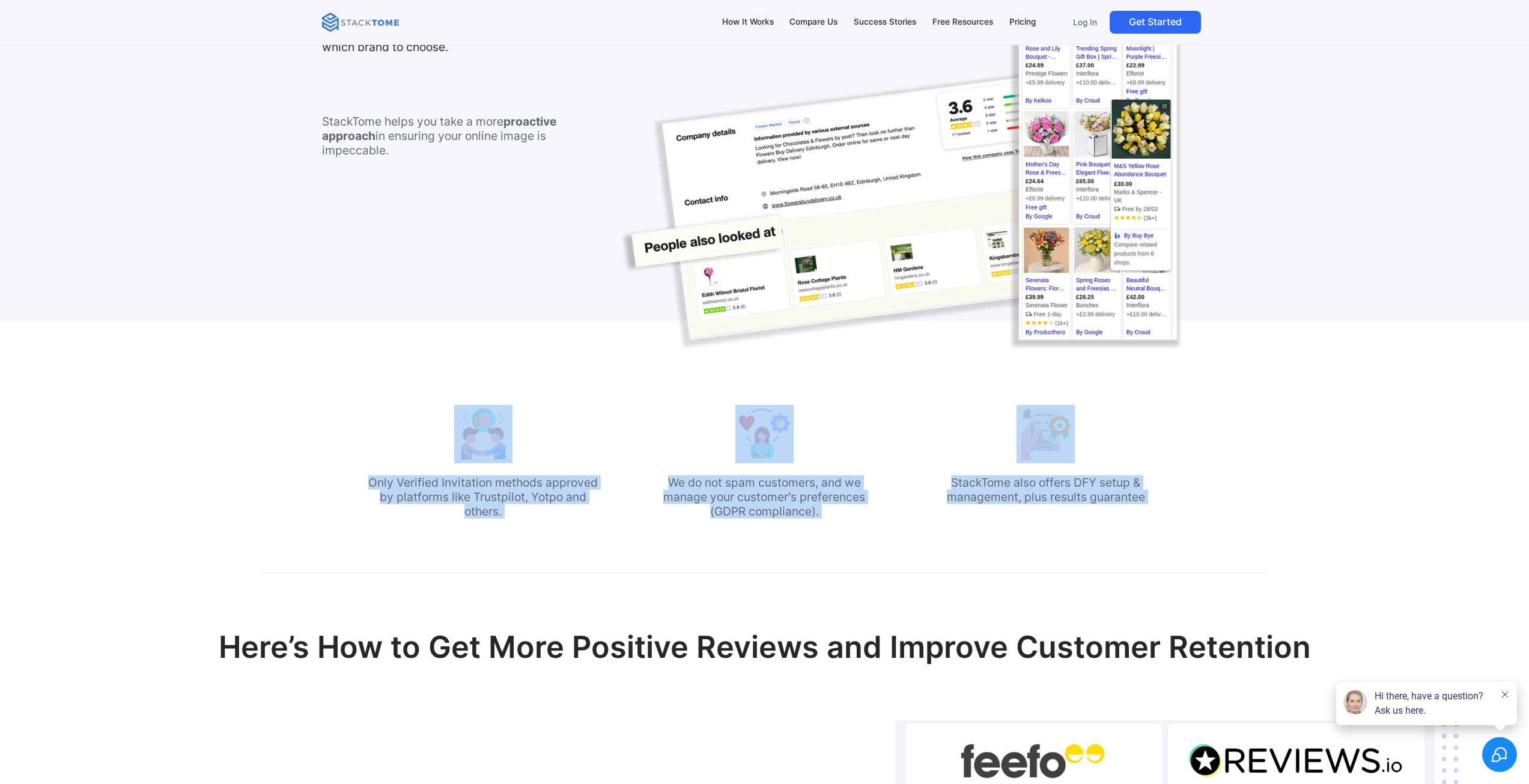
drag, startPoint x: 1086, startPoint y: 496, endPoint x: 405, endPoint y: 425, distance: 684.7
click at [405, 425] on div "Only Verified Invitation methods approved by platforms like Trustpilot, Yotpo a…" at bounding box center [764, 464] width 796 height 120
click at [405, 425] on div "Only Verified Invitation methods approved by platforms like Trustpilot, Yotpo a…" at bounding box center [483, 464] width 233 height 120
drag, startPoint x: 405, startPoint y: 425, endPoint x: 1085, endPoint y: 482, distance: 682.4
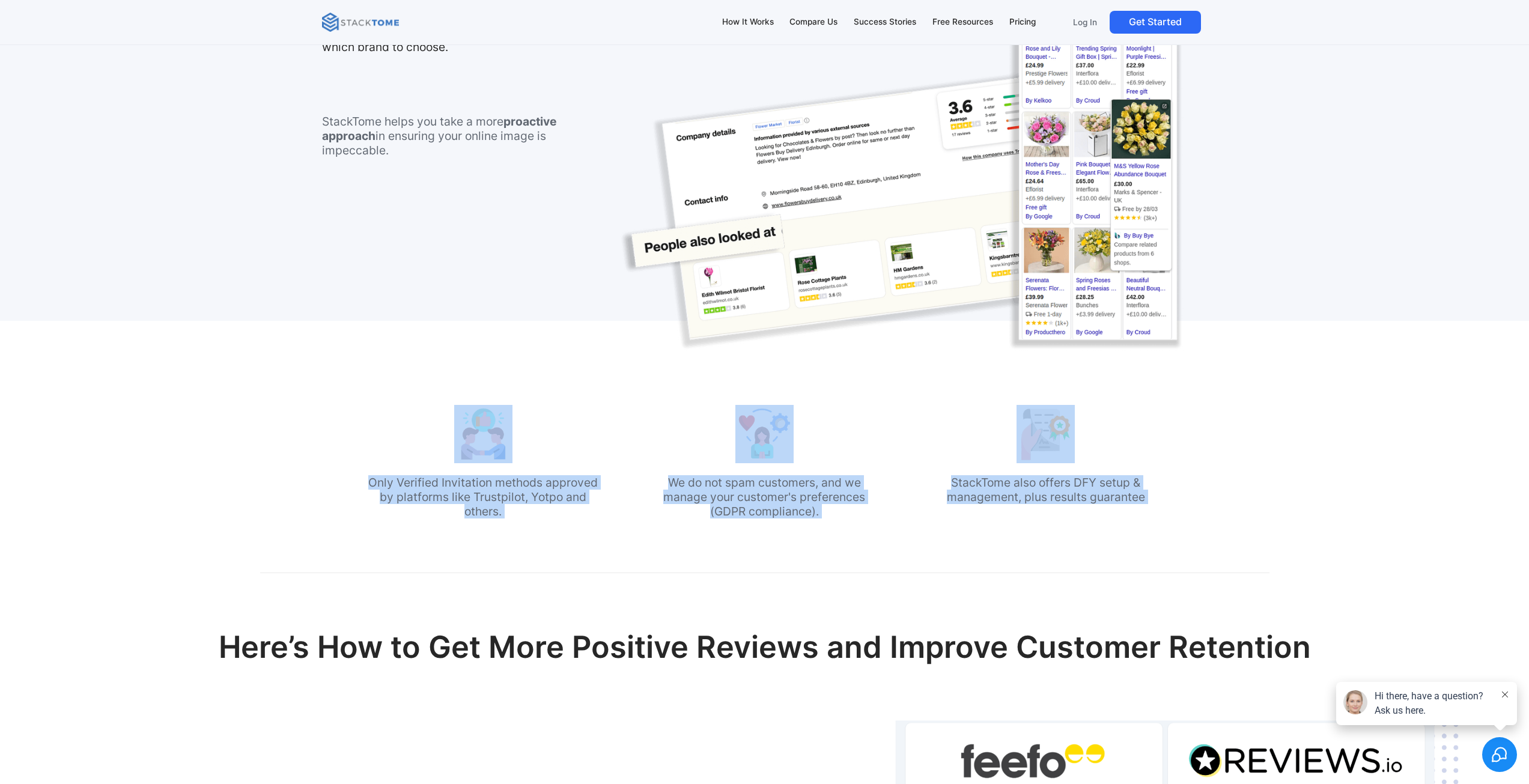
click at [1084, 482] on div "Only Verified Invitation methods approved by platforms like Trustpilot, Yotpo a…" at bounding box center [764, 464] width 796 height 120
click at [1085, 482] on p "StackTome also offers DFY setup & management, plus results guarantee" at bounding box center [1046, 489] width 233 height 29
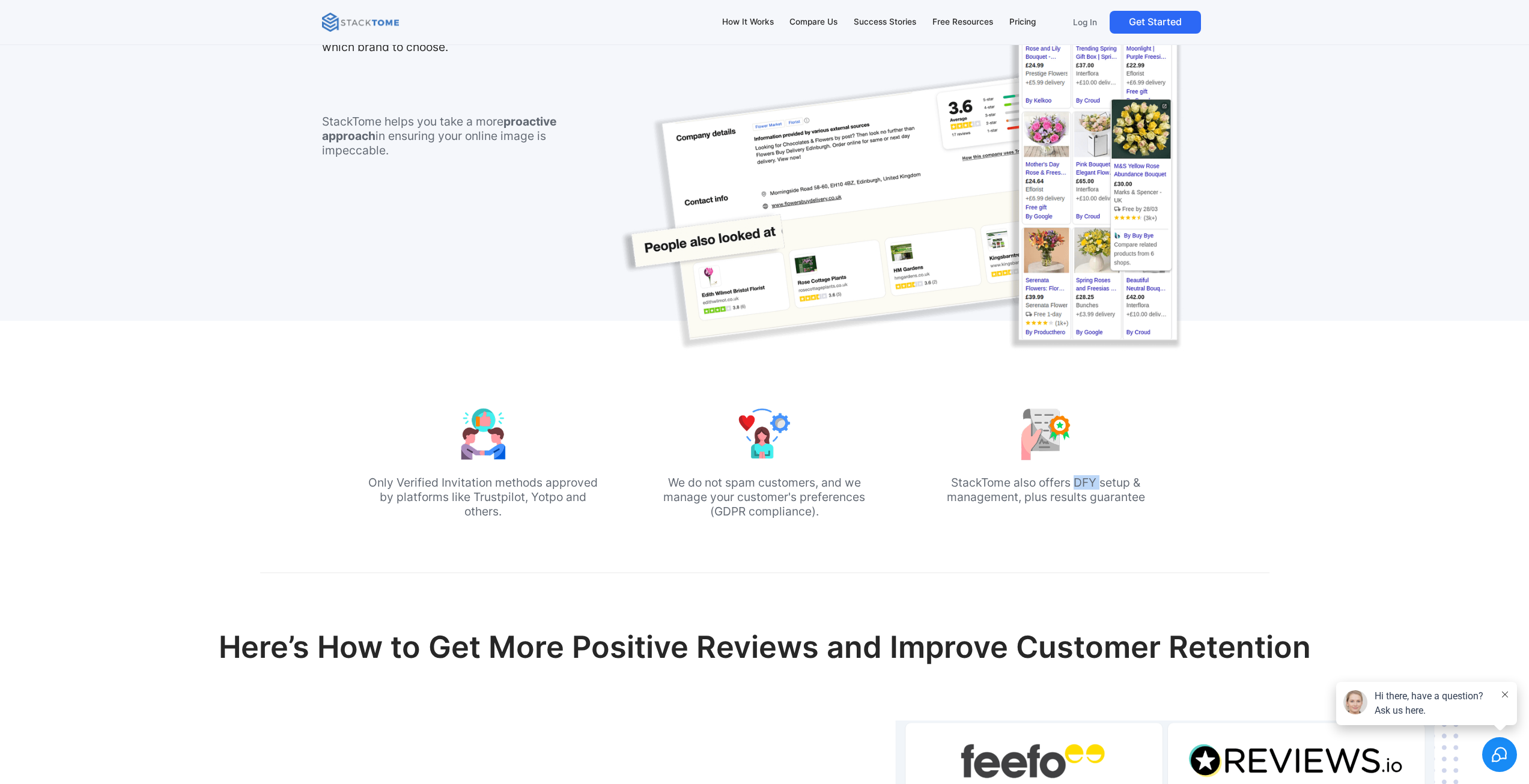
click at [1085, 482] on p "StackTome also offers DFY setup & management, plus results guarantee" at bounding box center [1046, 489] width 233 height 29
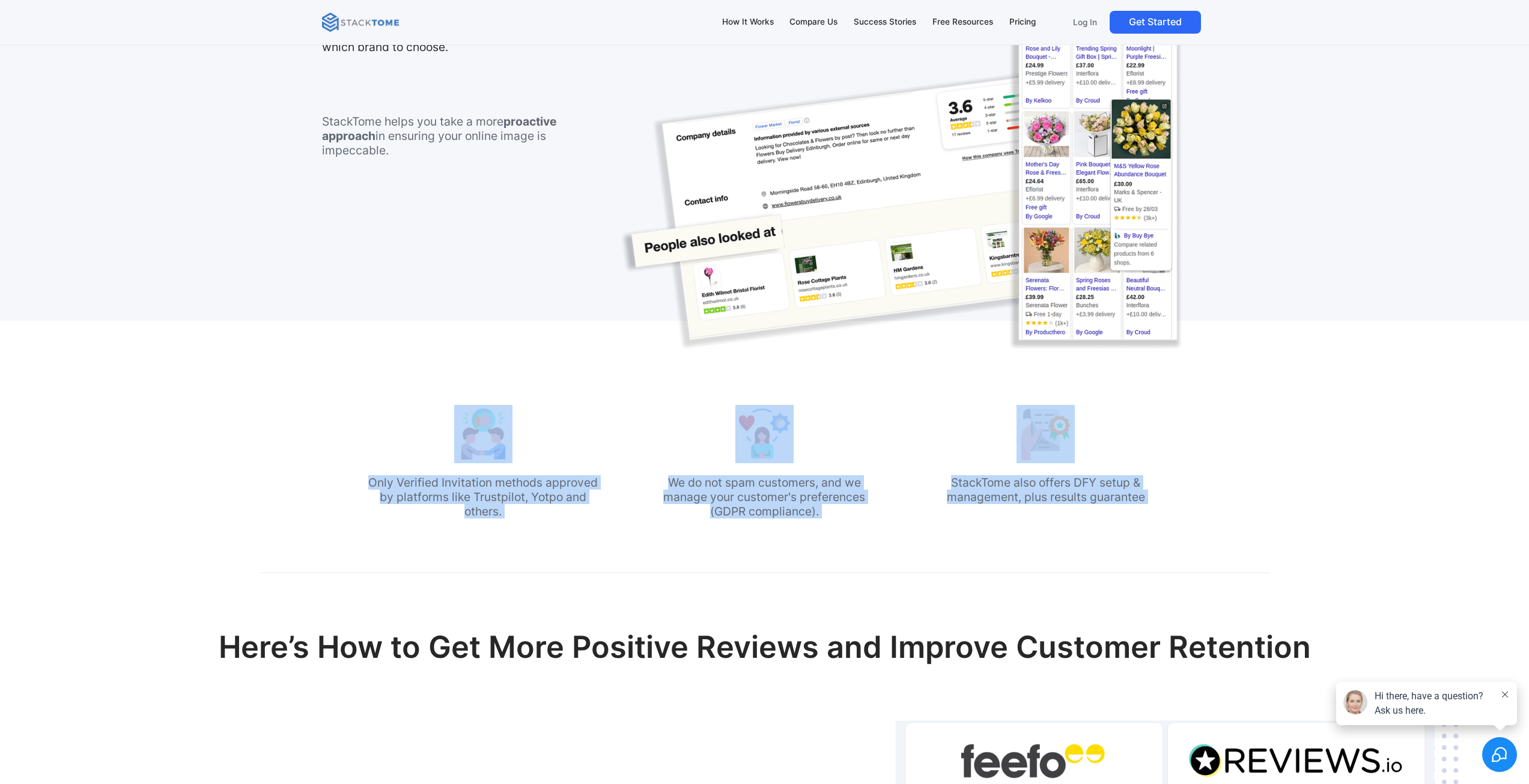
drag, startPoint x: 1085, startPoint y: 482, endPoint x: 403, endPoint y: 416, distance: 685.2
click at [403, 416] on div "Only Verified Invitation methods approved by platforms like Trustpilot, Yotpo a…" at bounding box center [764, 464] width 796 height 120
click at [402, 416] on div "Only Verified Invitation methods approved by platforms like Trustpilot, Yotpo a…" at bounding box center [483, 464] width 233 height 120
drag, startPoint x: 402, startPoint y: 416, endPoint x: 1084, endPoint y: 472, distance: 684.3
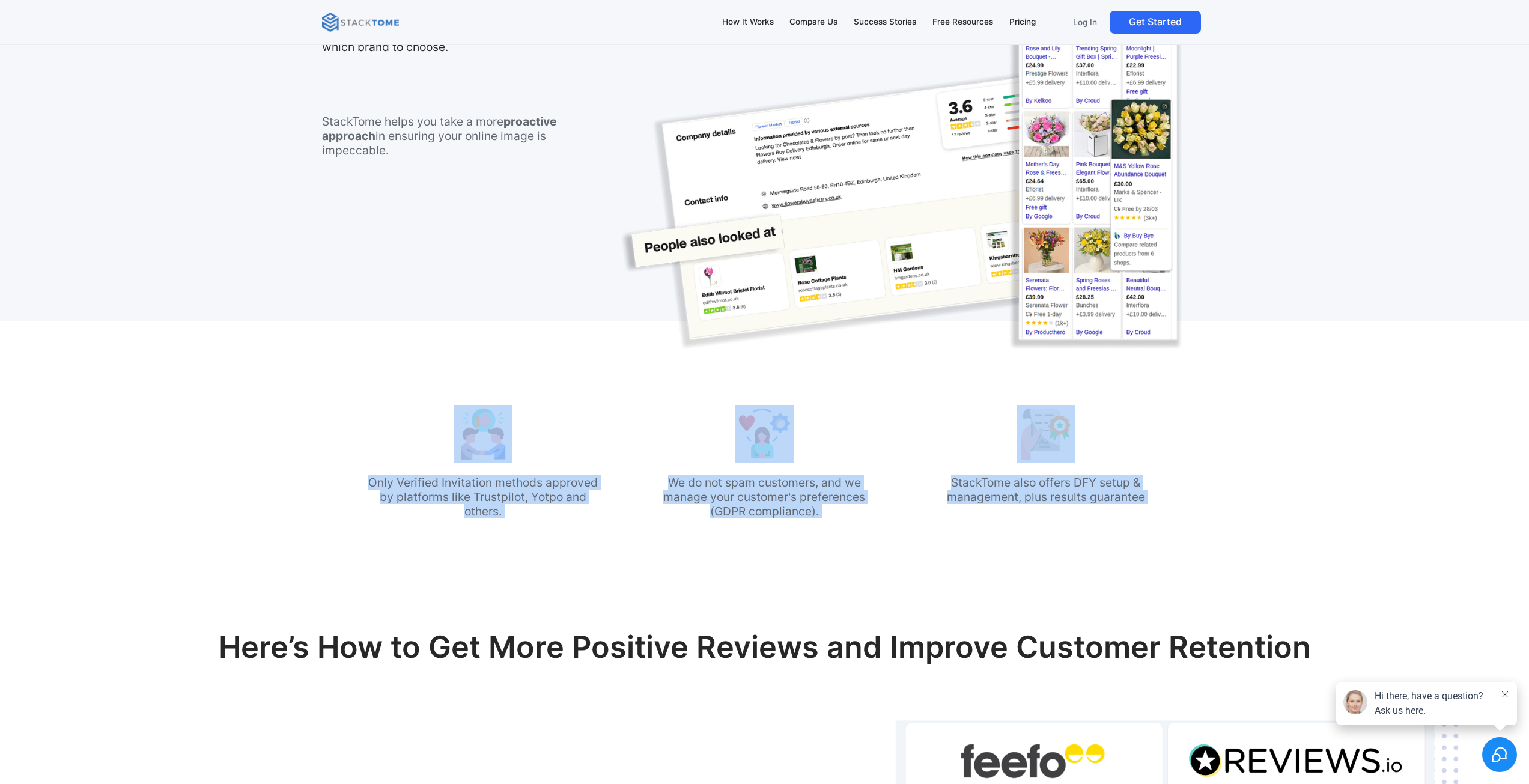
click at [1079, 478] on div "Only Verified Invitation methods approved by platforms like Trustpilot, Yotpo a…" at bounding box center [764, 464] width 796 height 120
click at [1084, 472] on div "StackTome also offers DFY setup & management, plus results guarantee" at bounding box center [1046, 464] width 233 height 120
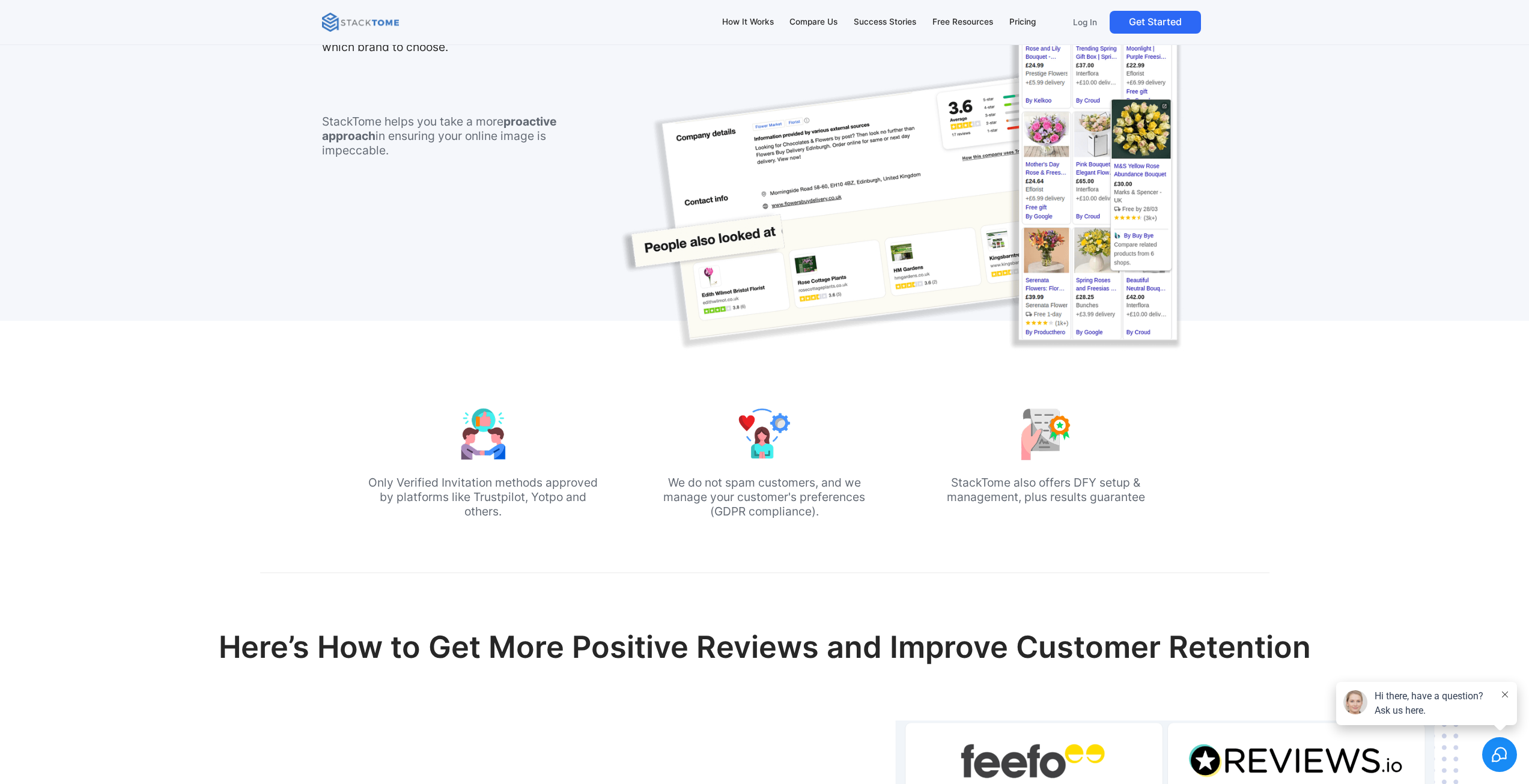
click at [1085, 484] on p "StackTome also offers DFY setup & management, plus results guarantee" at bounding box center [1046, 489] width 233 height 29
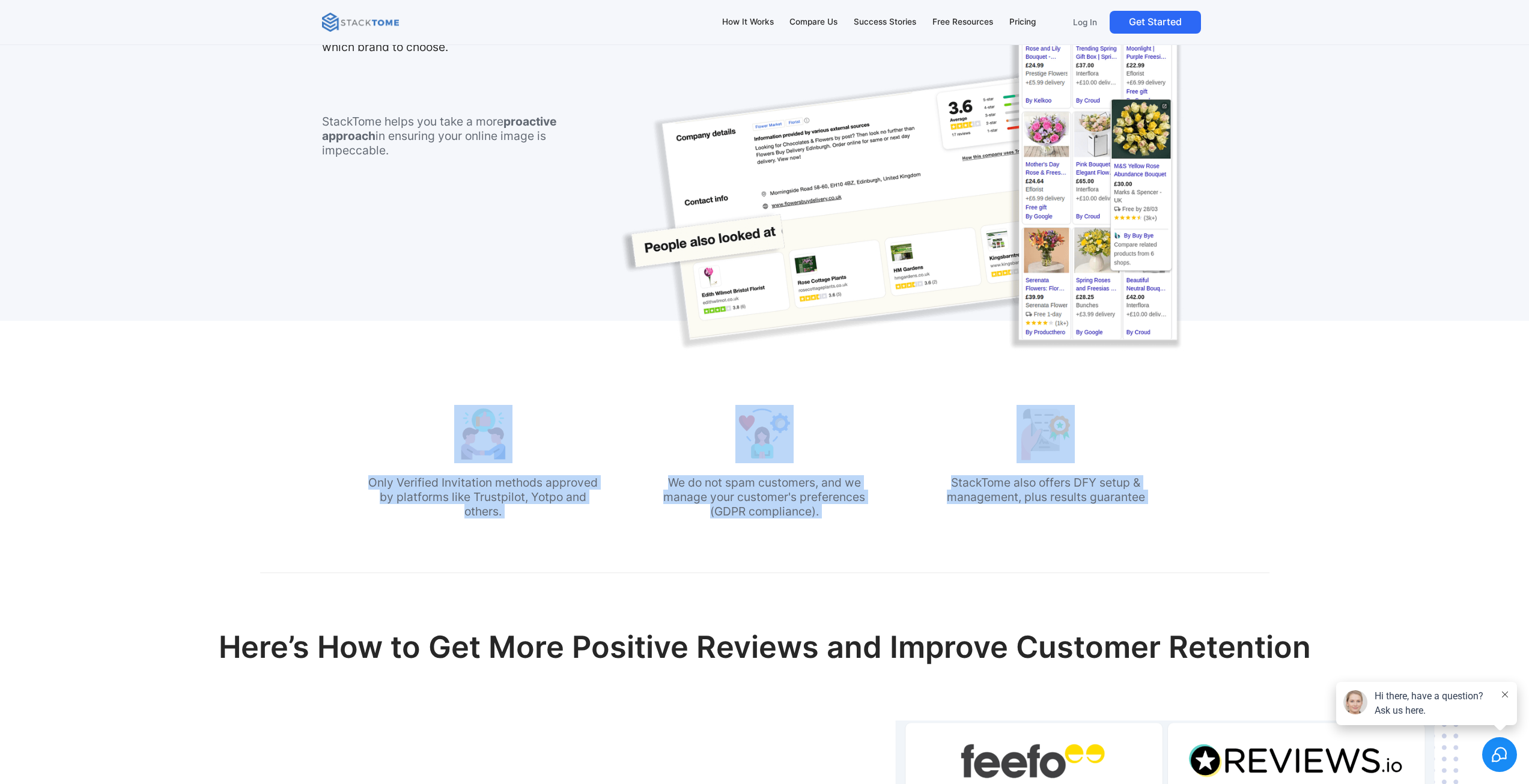
drag, startPoint x: 1085, startPoint y: 484, endPoint x: 421, endPoint y: 412, distance: 667.9
click at [454, 419] on div "Only Verified Invitation methods approved by platforms like Trustpilot, Yotpo a…" at bounding box center [764, 464] width 796 height 120
click at [407, 408] on div "Only Verified Invitation methods approved by platforms like Trustpilot, Yotpo a…" at bounding box center [483, 464] width 233 height 120
